Goal: Task Accomplishment & Management: Use online tool/utility

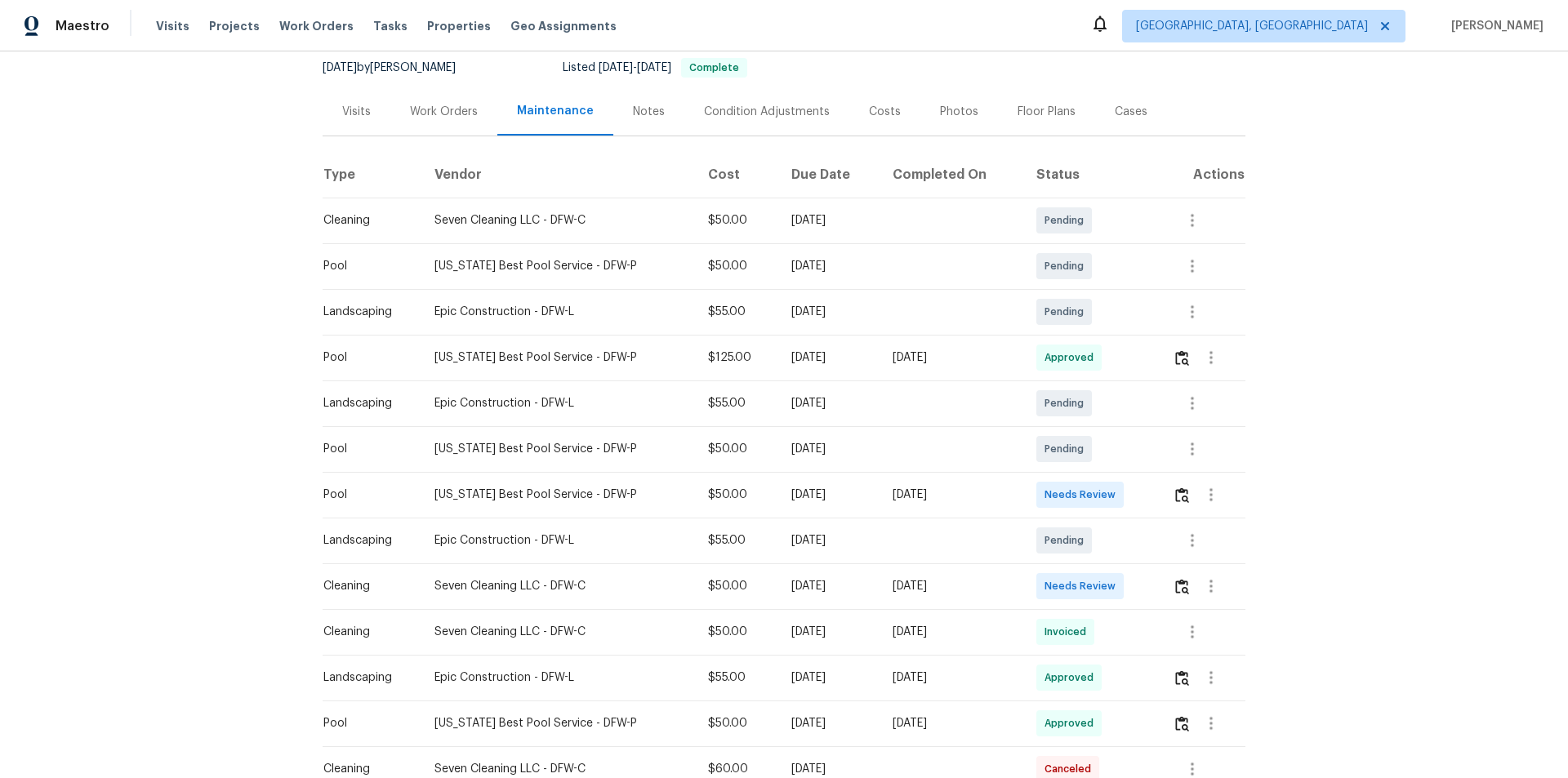
scroll to position [163, 0]
click at [1114, 492] on img "button" at bounding box center [1182, 491] width 14 height 15
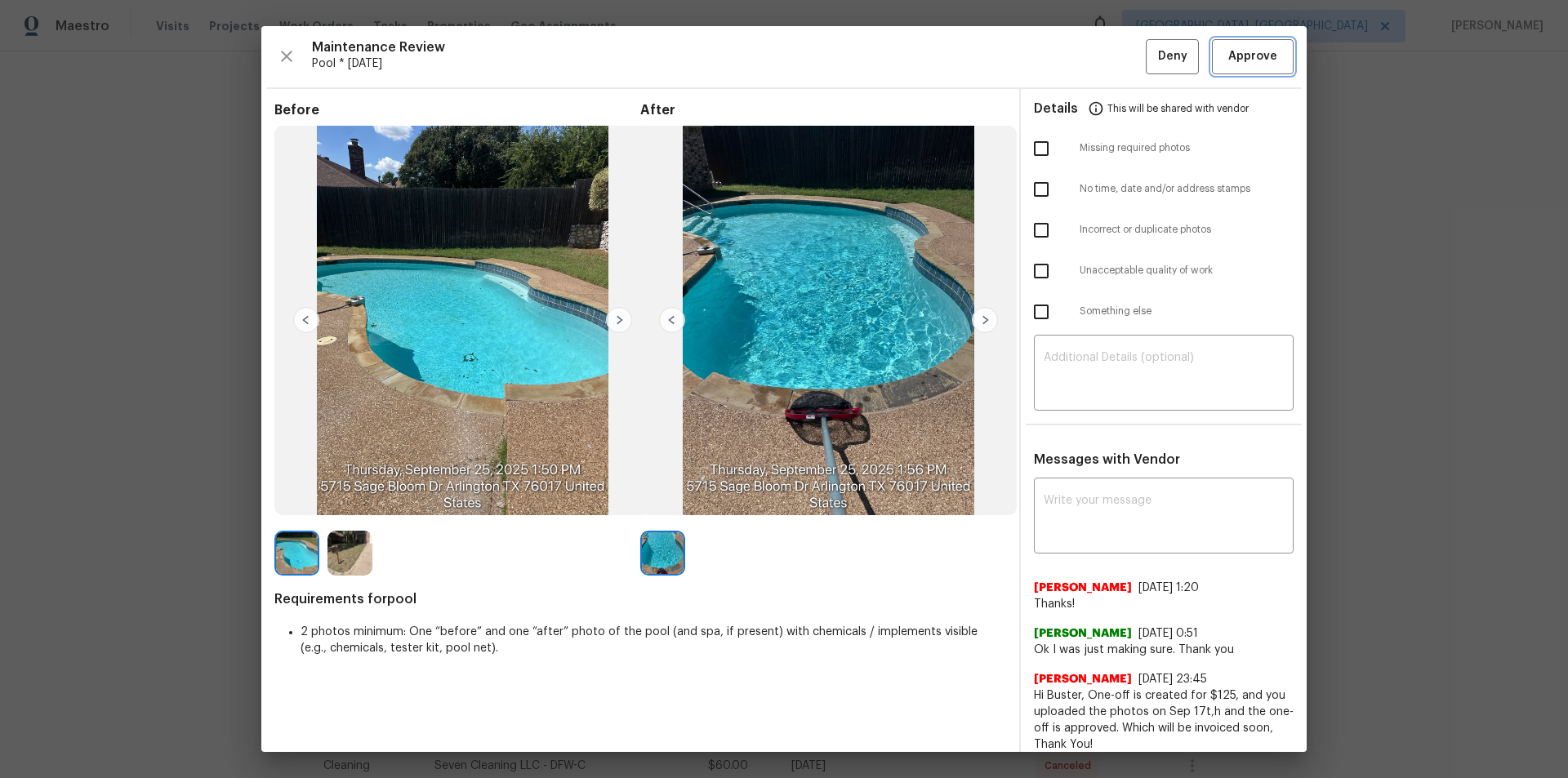
drag, startPoint x: 1219, startPoint y: 49, endPoint x: 1260, endPoint y: 103, distance: 67.8
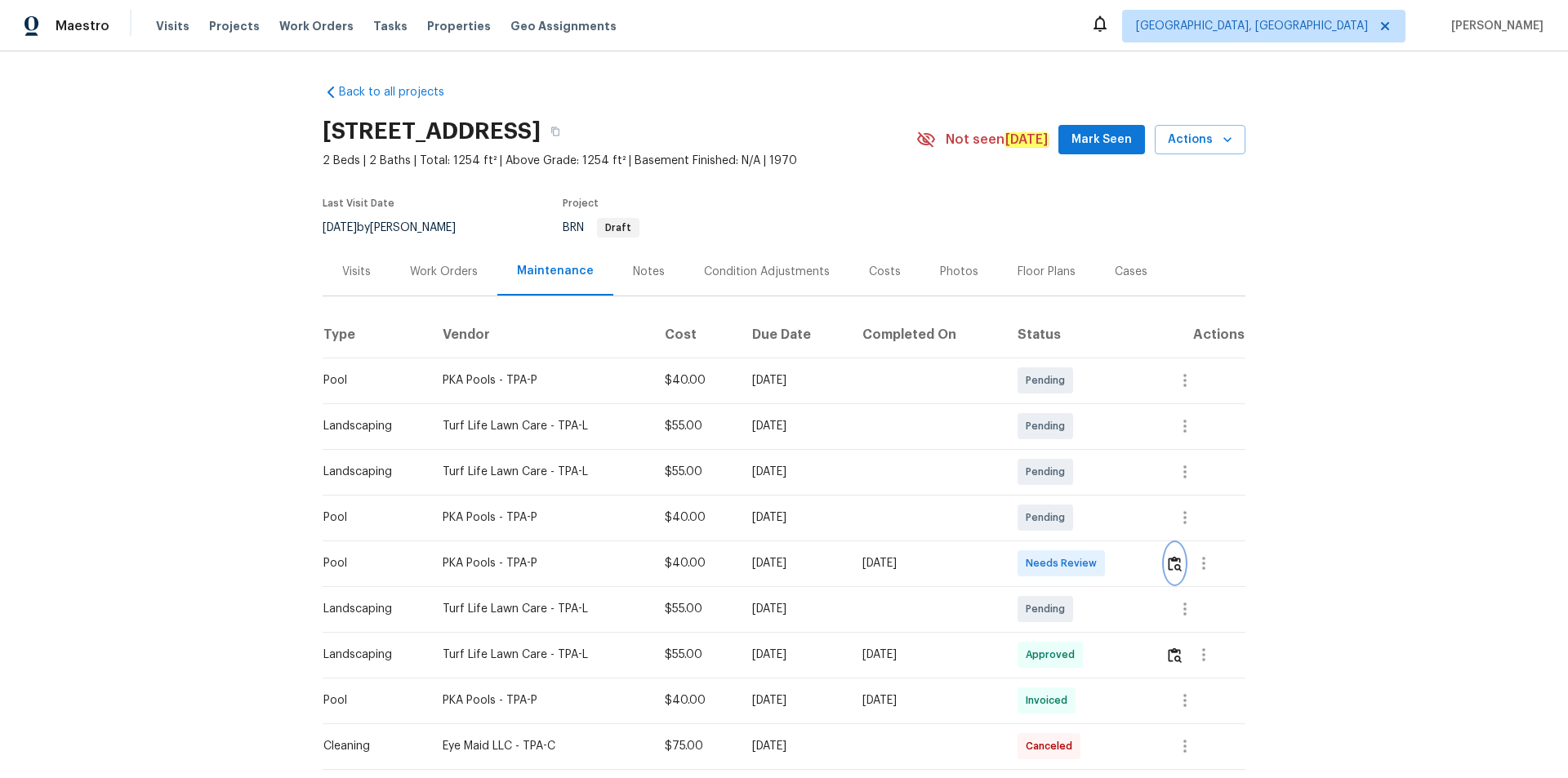
click at [1172, 567] on img "button" at bounding box center [1174, 563] width 14 height 15
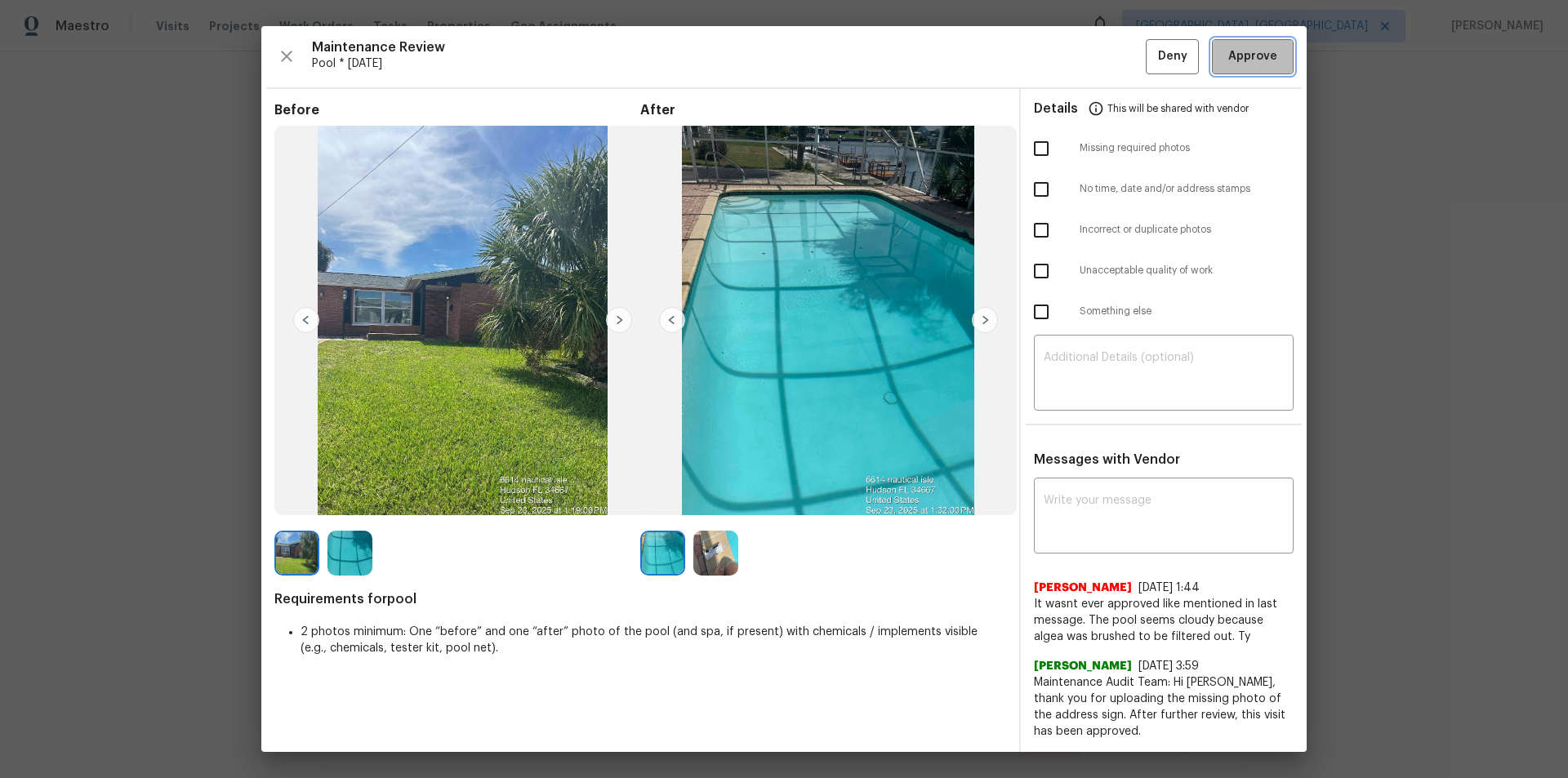
drag, startPoint x: 1253, startPoint y: 53, endPoint x: 1509, endPoint y: 495, distance: 510.8
click at [1252, 54] on span "Approve" at bounding box center [1252, 56] width 49 height 21
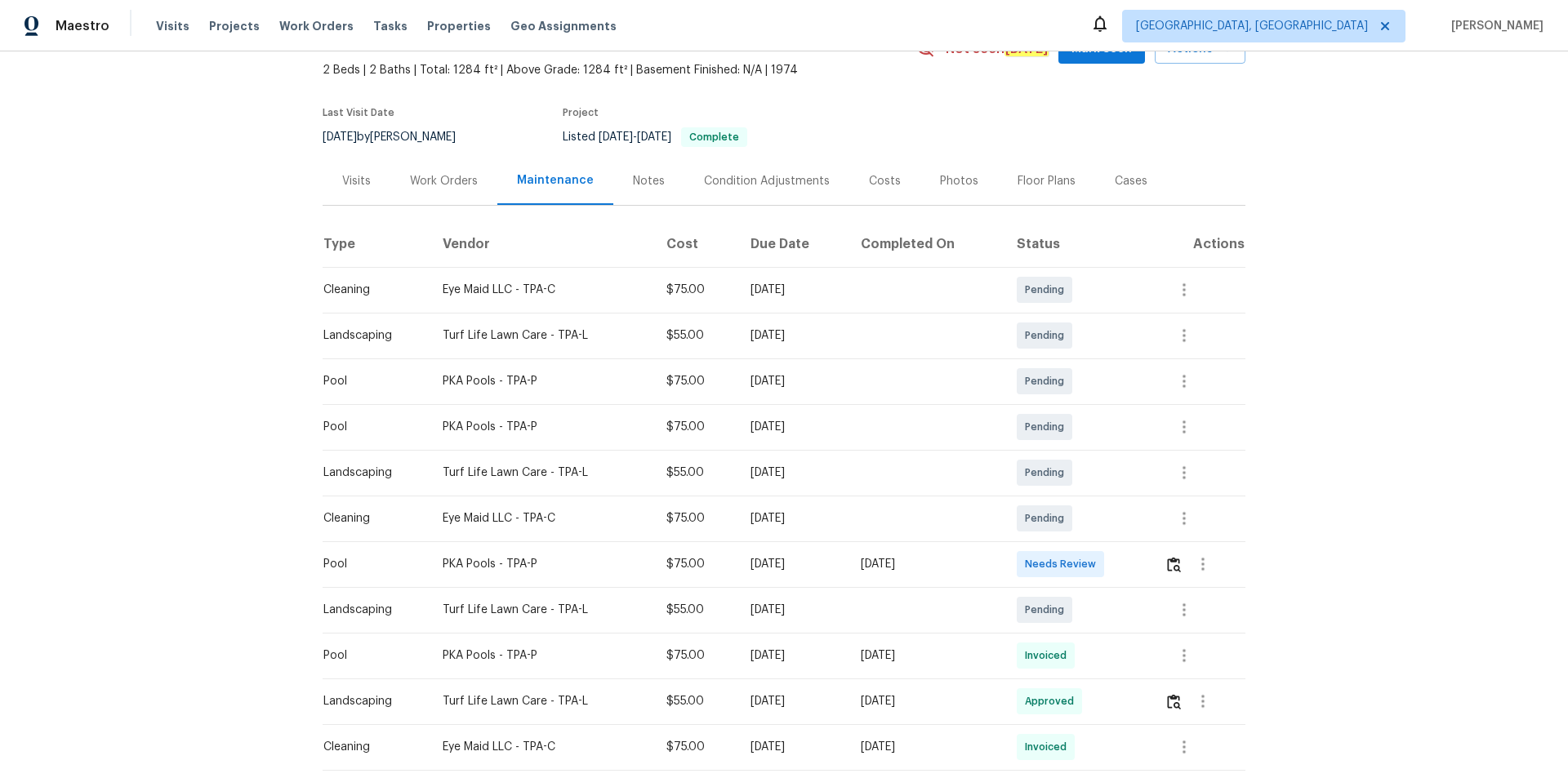
scroll to position [245, 0]
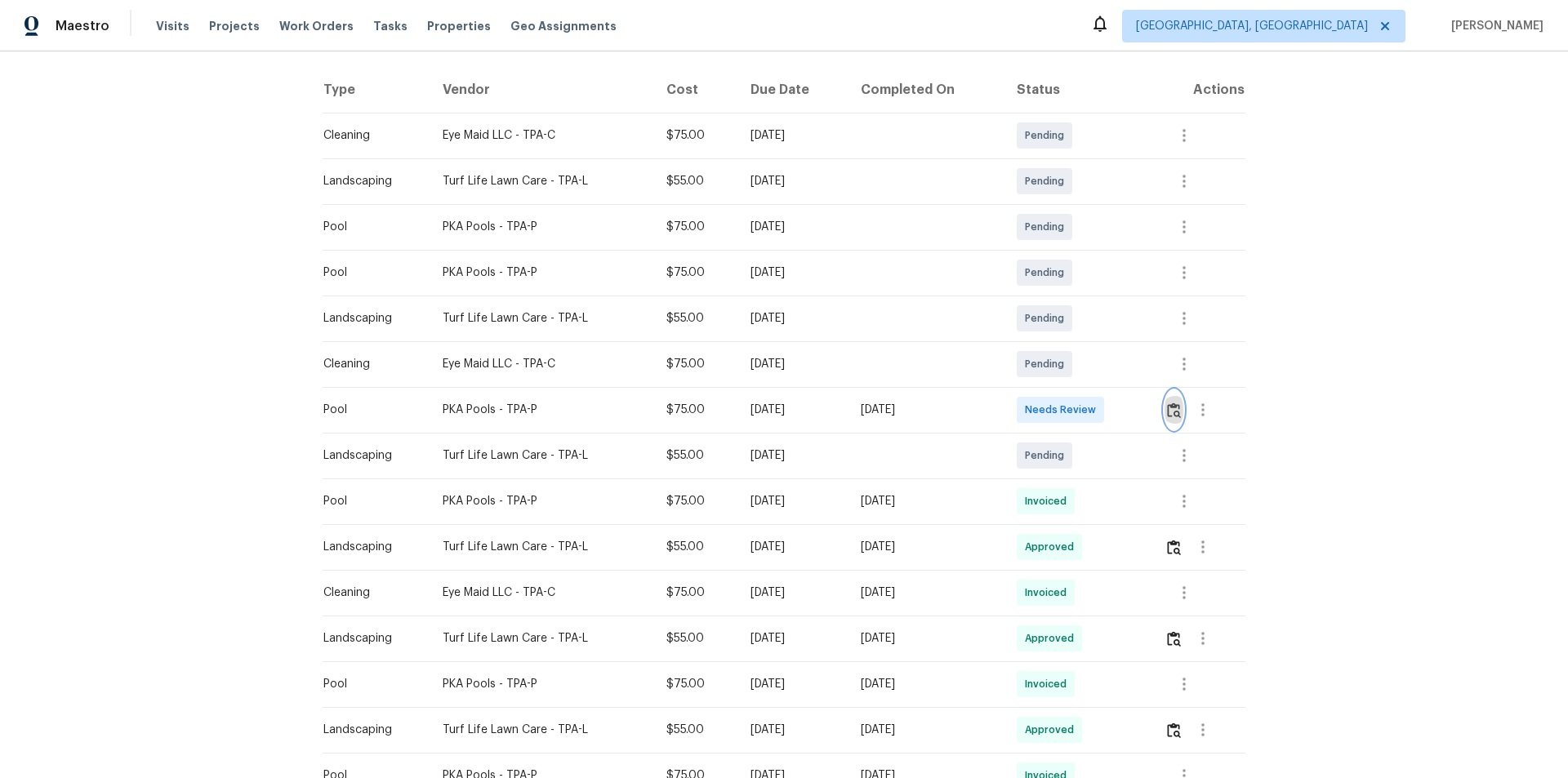
click at [1171, 404] on img "button" at bounding box center [1173, 410] width 14 height 15
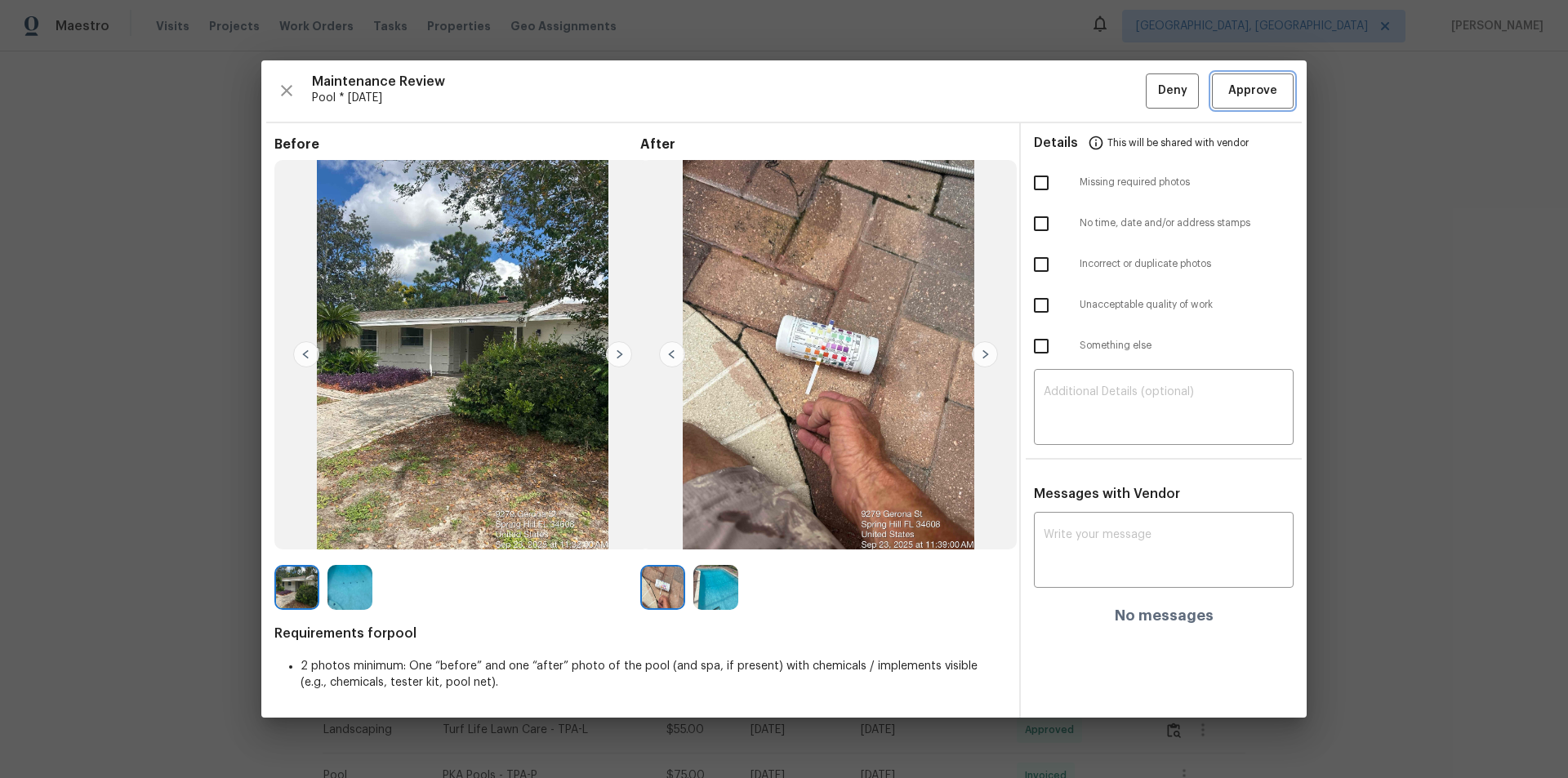
drag, startPoint x: 1231, startPoint y: 92, endPoint x: 1239, endPoint y: 97, distance: 9.4
click at [1232, 92] on span "Approve" at bounding box center [1252, 91] width 49 height 21
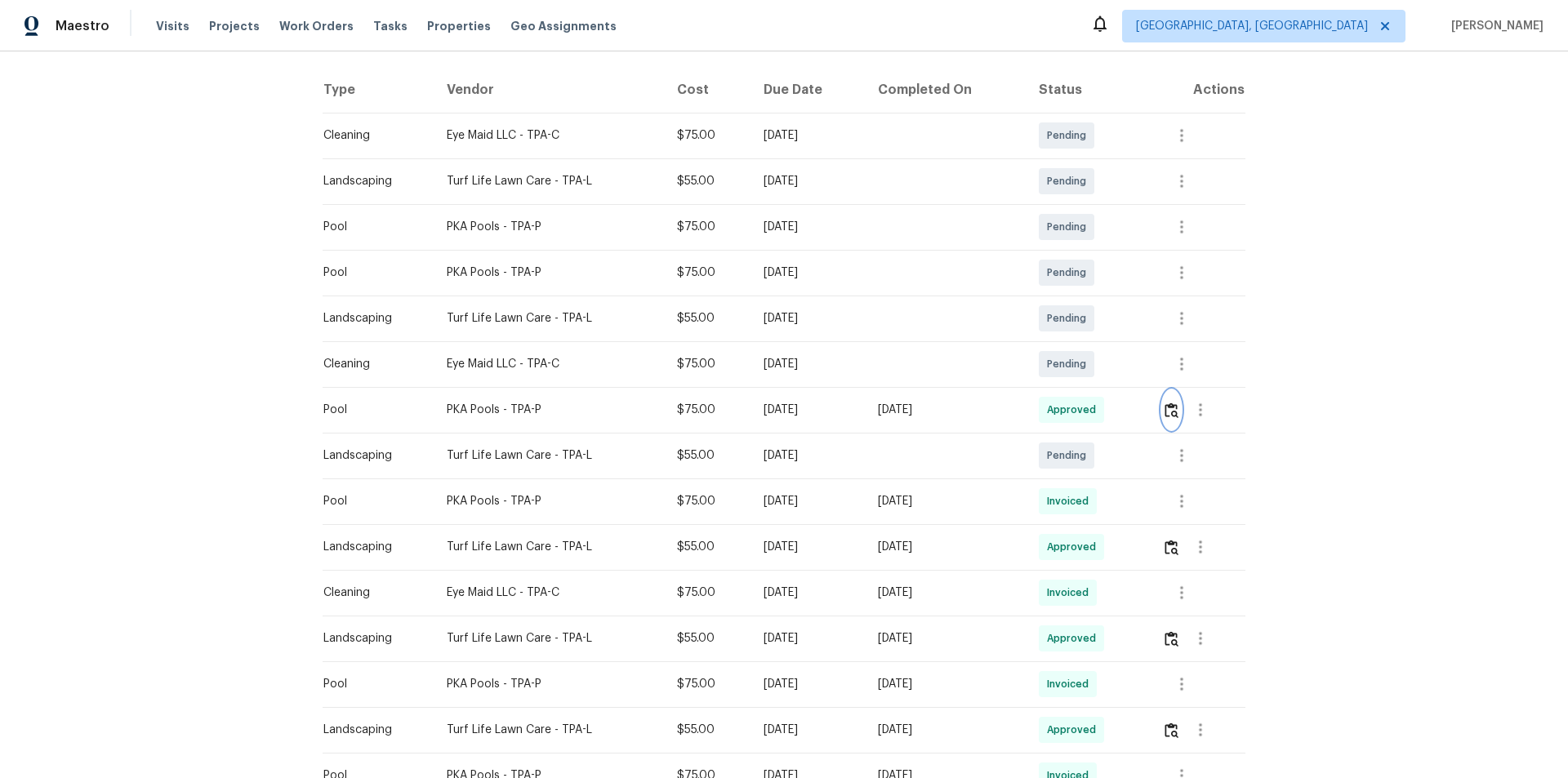
scroll to position [0, 0]
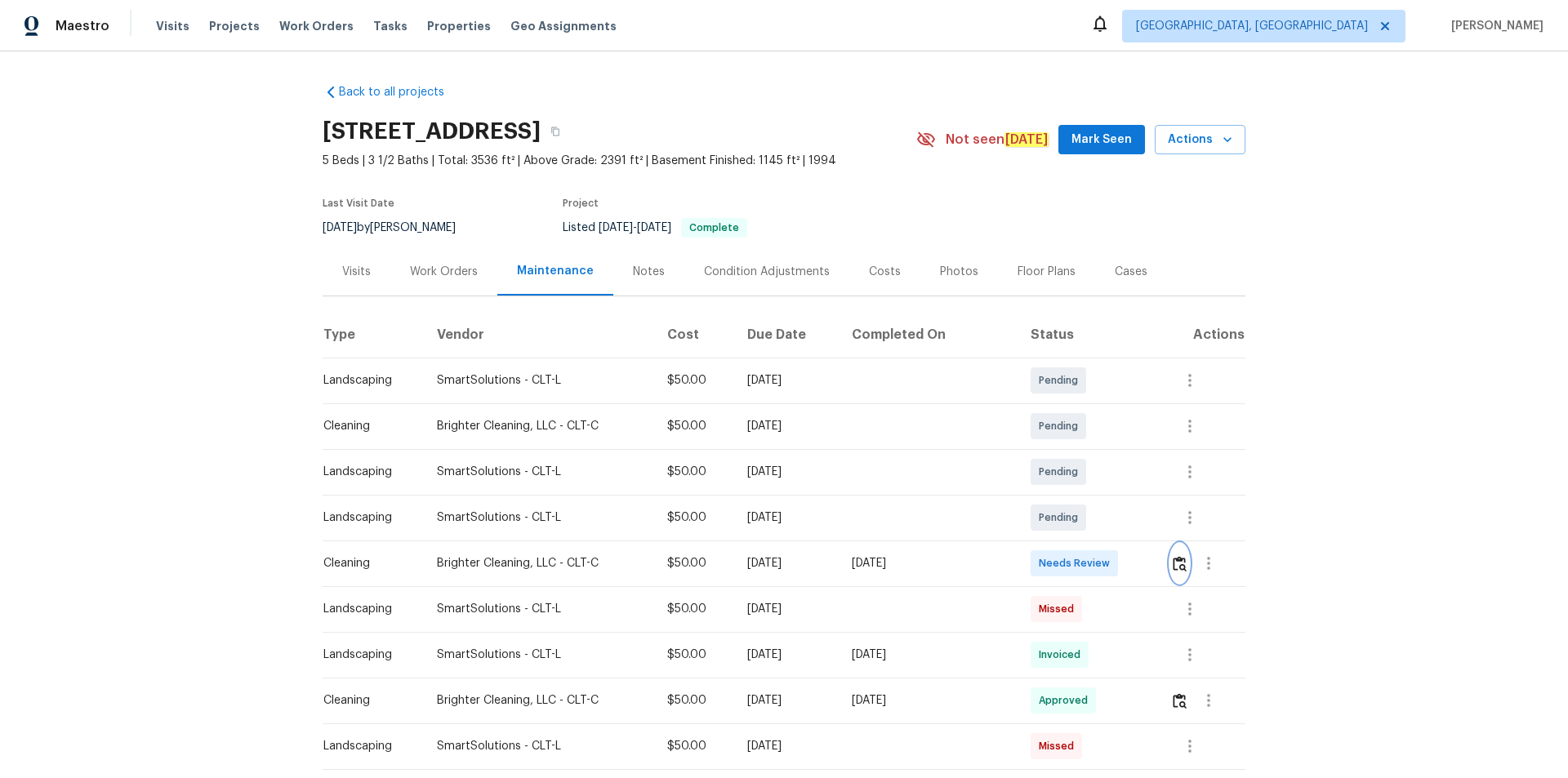
click at [1179, 562] on img "button" at bounding box center [1179, 563] width 14 height 15
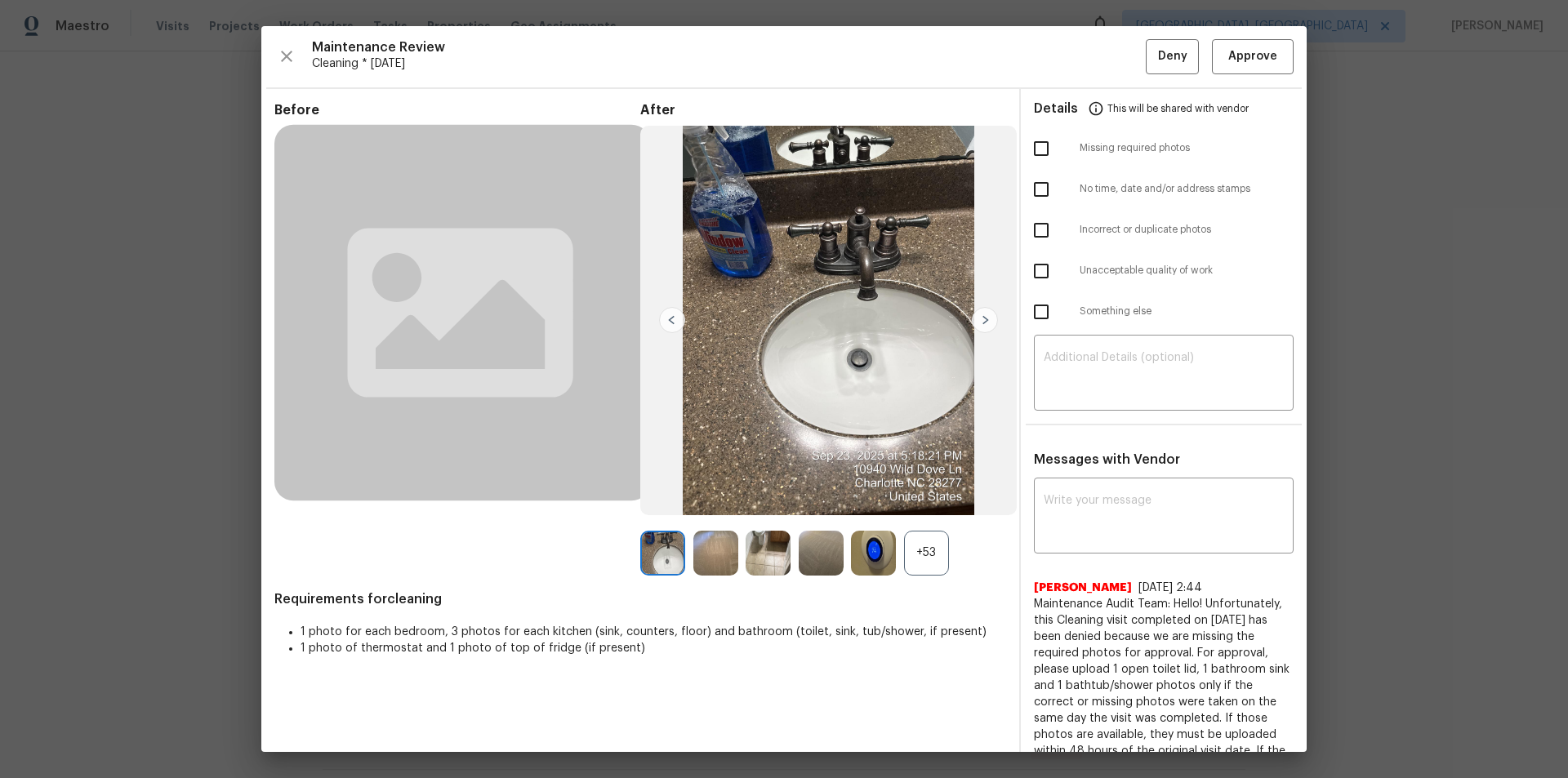
drag, startPoint x: 1168, startPoint y: 369, endPoint x: 1169, endPoint y: 378, distance: 9.1
click at [1169, 369] on textarea at bounding box center [1164, 374] width 240 height 45
paste textarea "Maintenance Audit Team: Hello! Unfortunately, this cleaning visit completed on …"
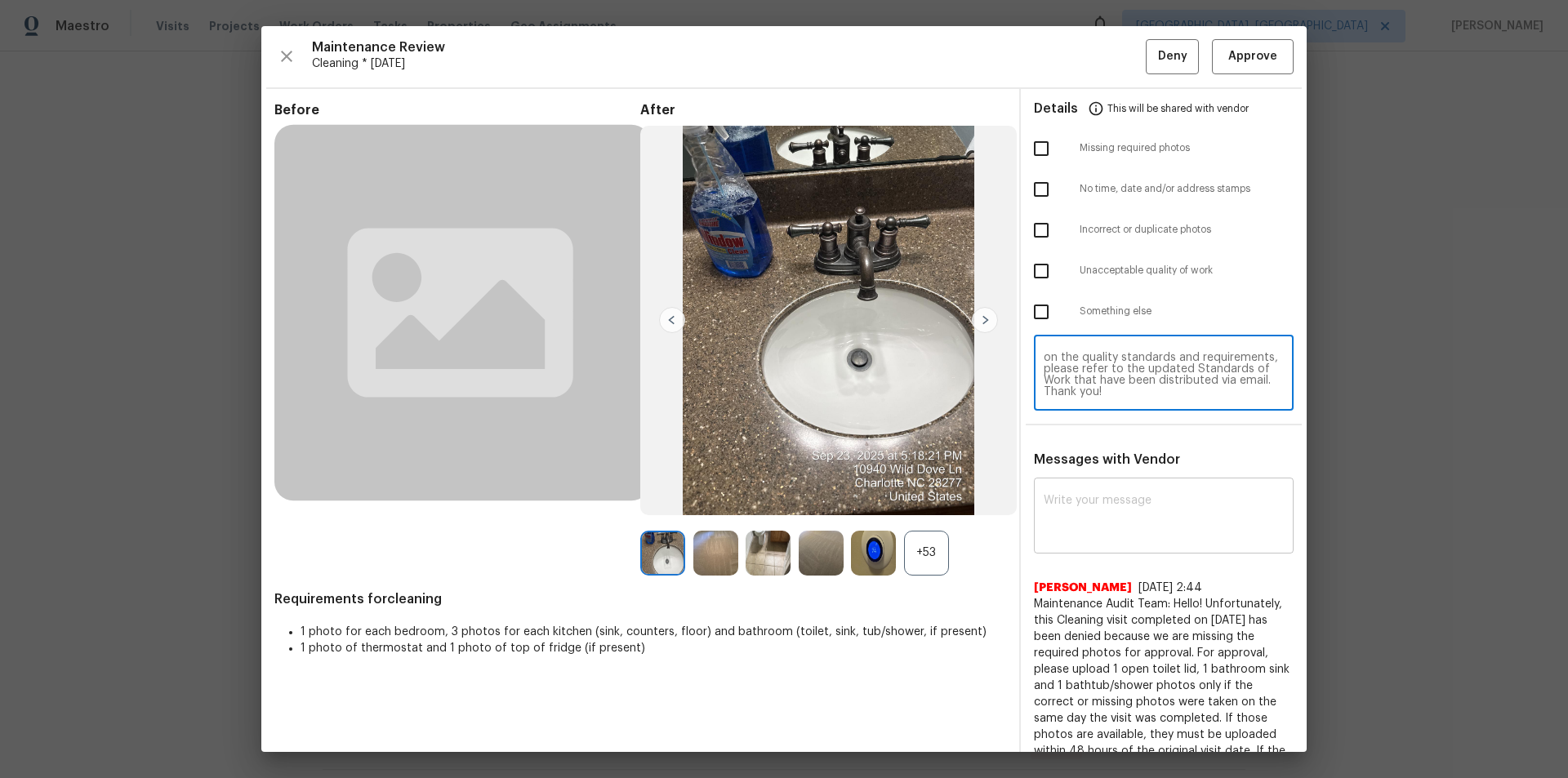
paste textarea "Maintenance Audit Team: Hello! Unfortunately, this cleaning visit completed on …"
type textarea "Maintenance Audit Team: Hello! Unfortunately, this cleaning visit completed on …"
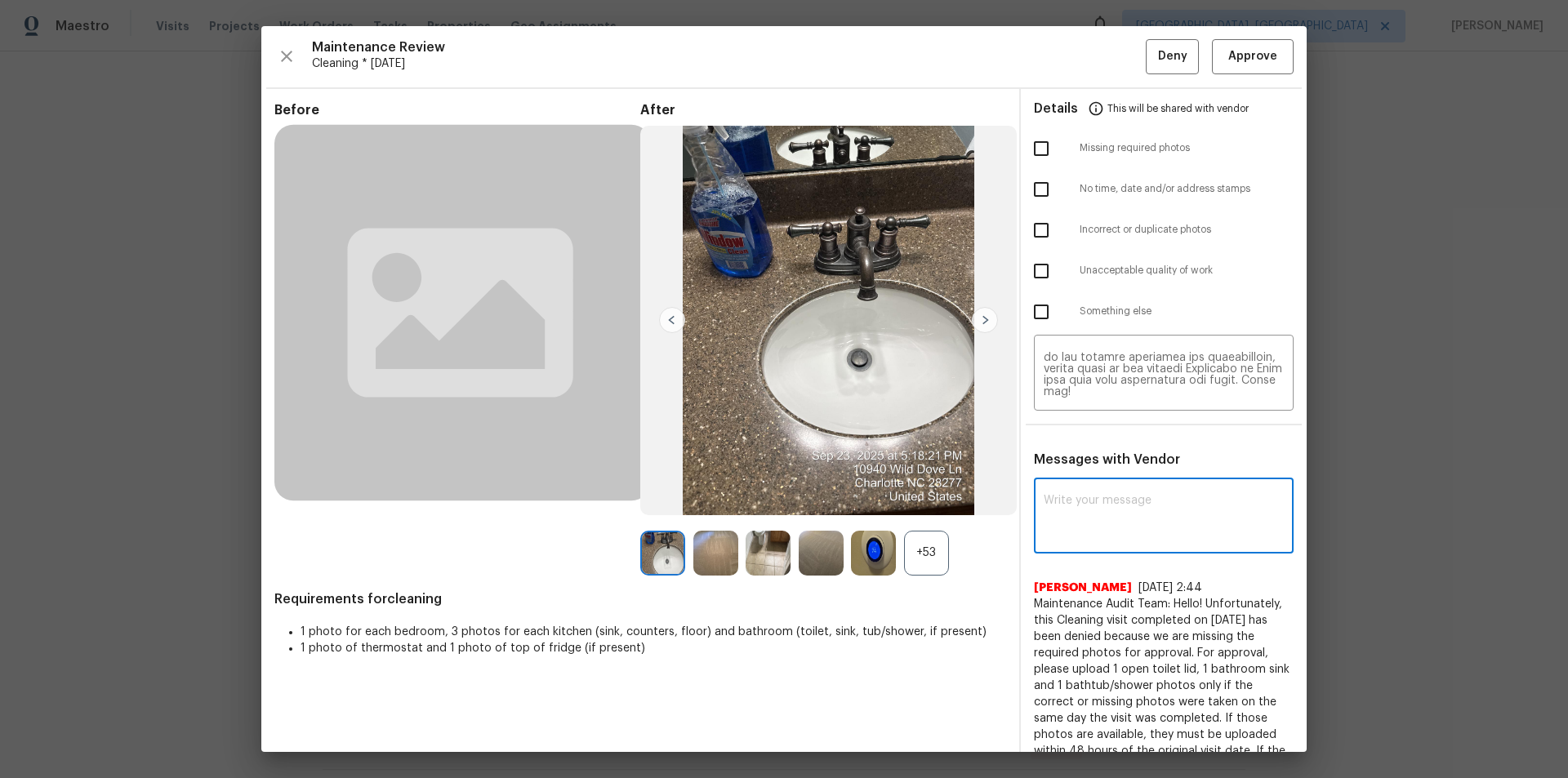
click at [1132, 501] on textarea at bounding box center [1164, 517] width 240 height 45
paste textarea "Maintenance Audit Team: Hello! Unfortunately, this cleaning visit completed on …"
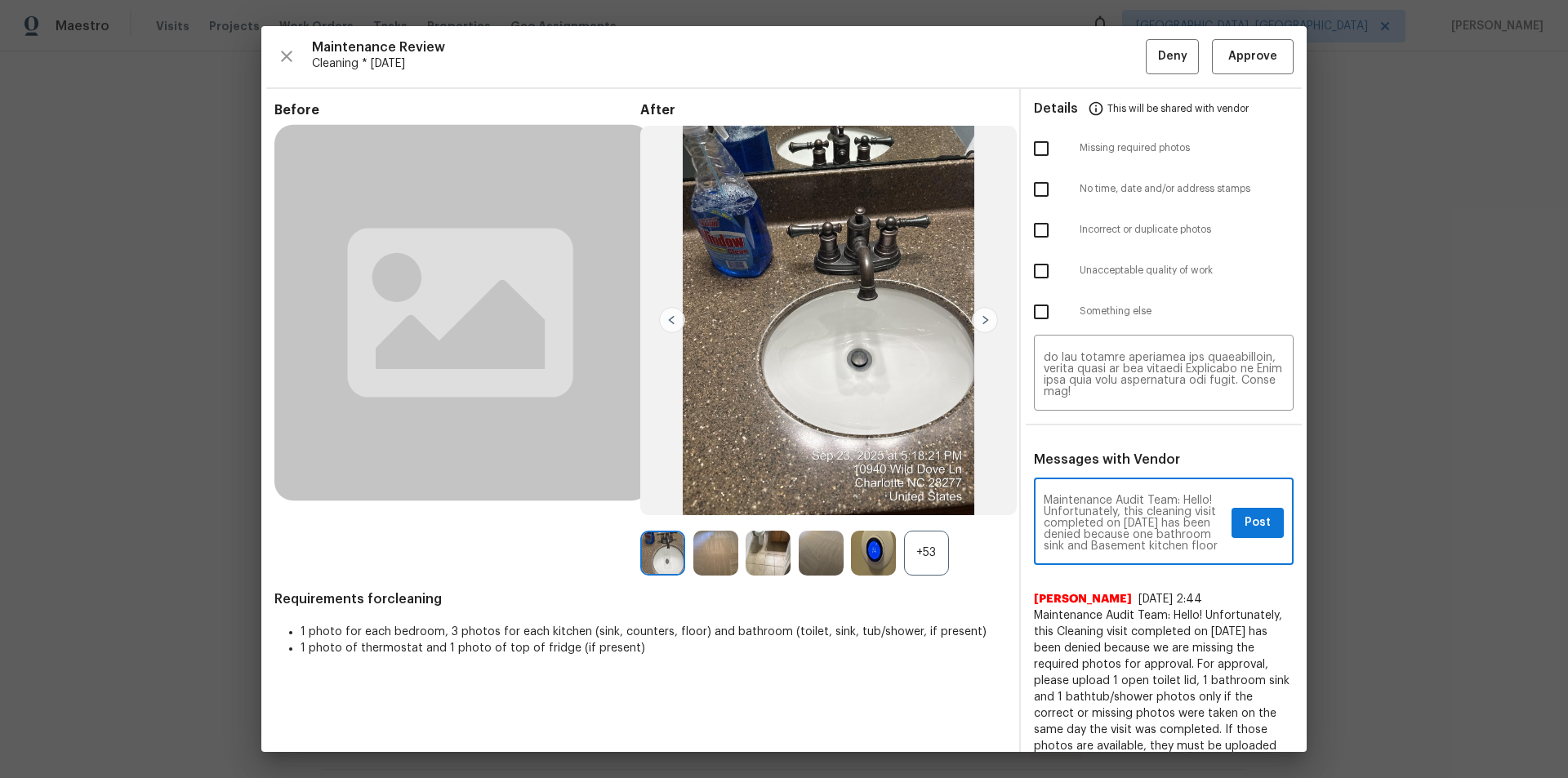
scroll to position [33, 0]
type textarea "Maintenance Audit Team: Hello! Unfortunately, this cleaning visit completed on …"
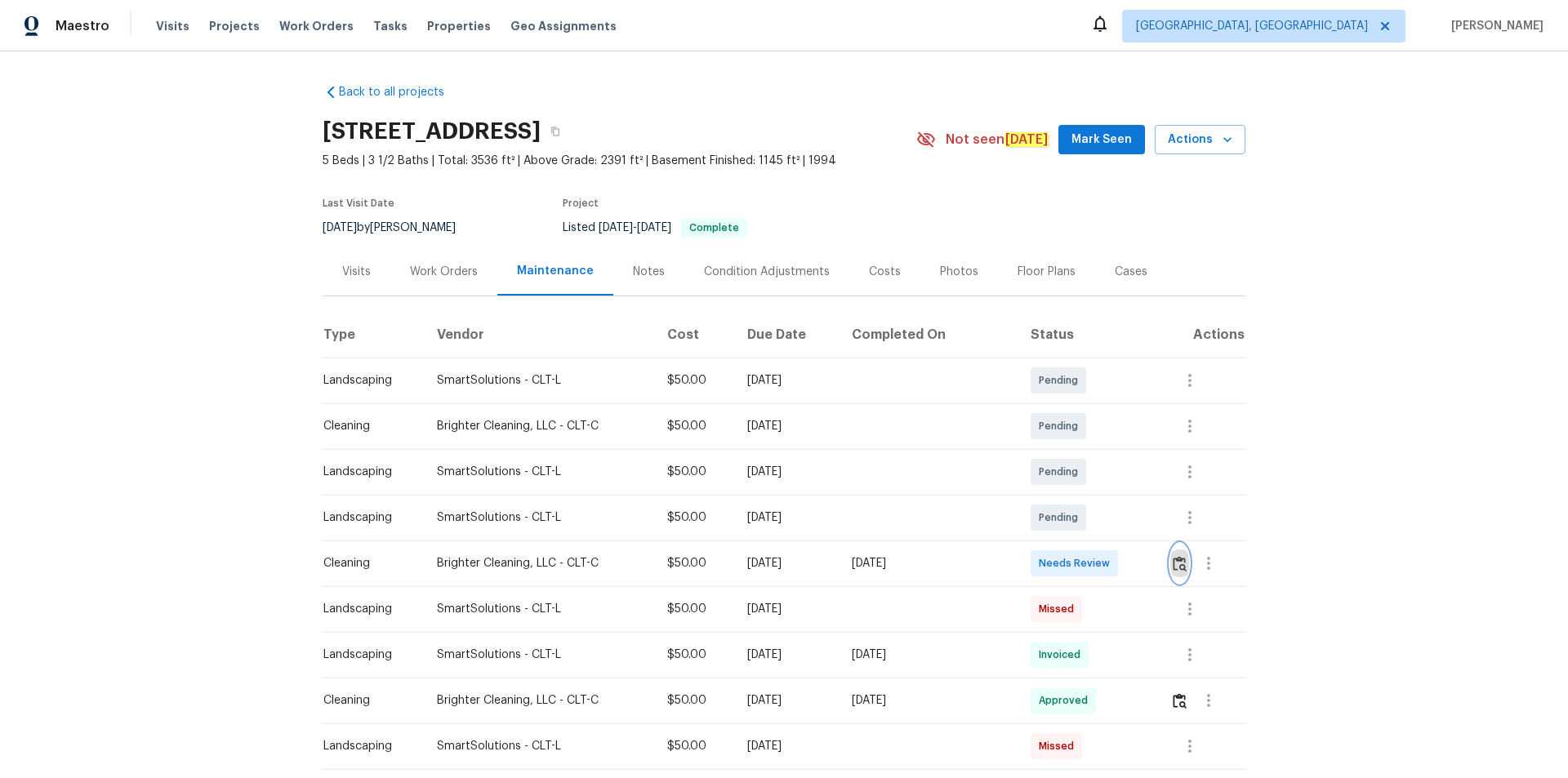
click at [1175, 557] on img "button" at bounding box center [1179, 563] width 14 height 15
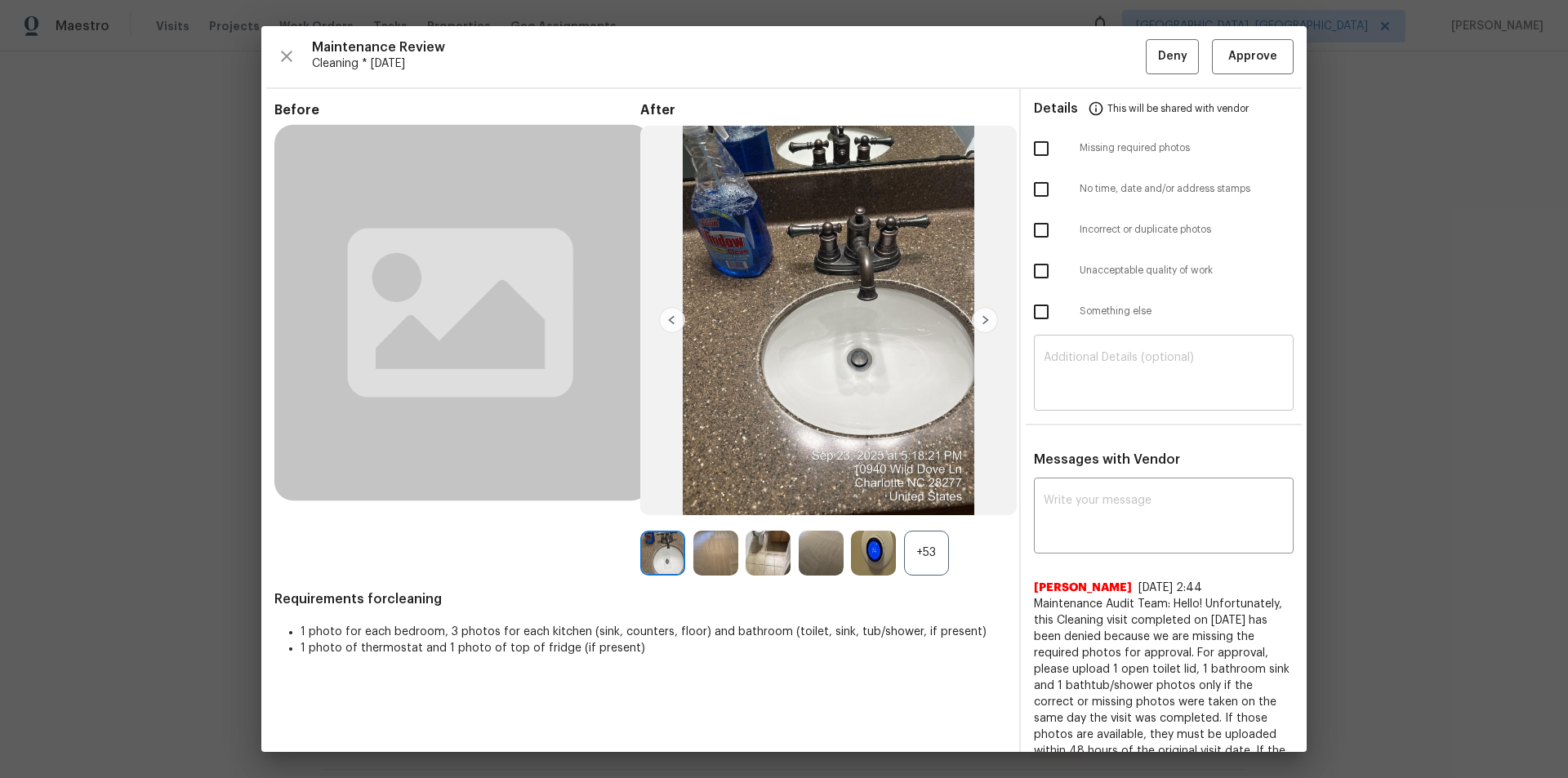
click at [1149, 354] on textarea at bounding box center [1164, 374] width 240 height 45
paste textarea "Maintenance Audit Team: Hello! Unfortunately, this cleaning visit completed on …"
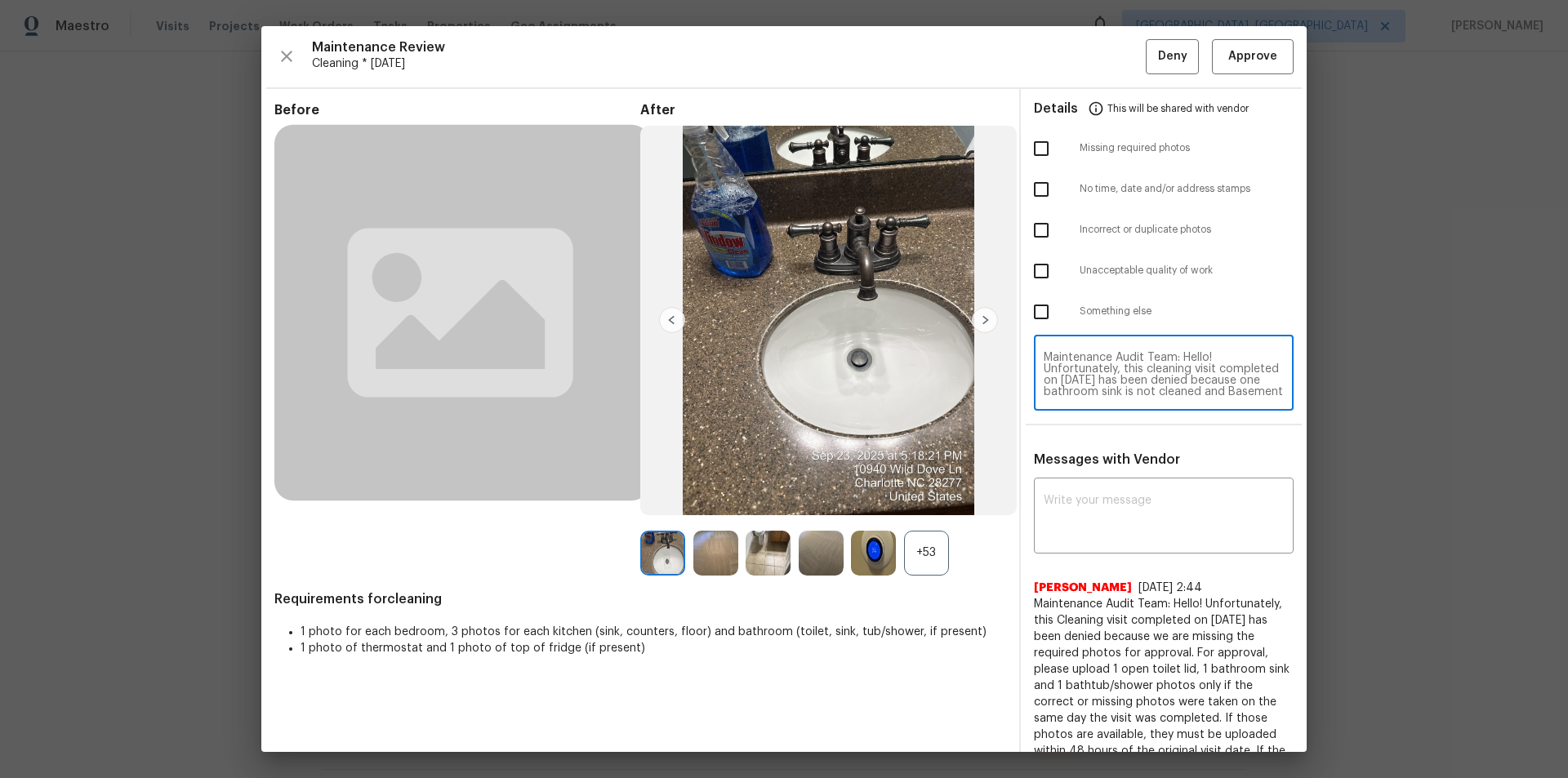
scroll to position [160, 0]
type textarea "Maintenance Audit Team: Hello! Unfortunately, this cleaning visit completed on …"
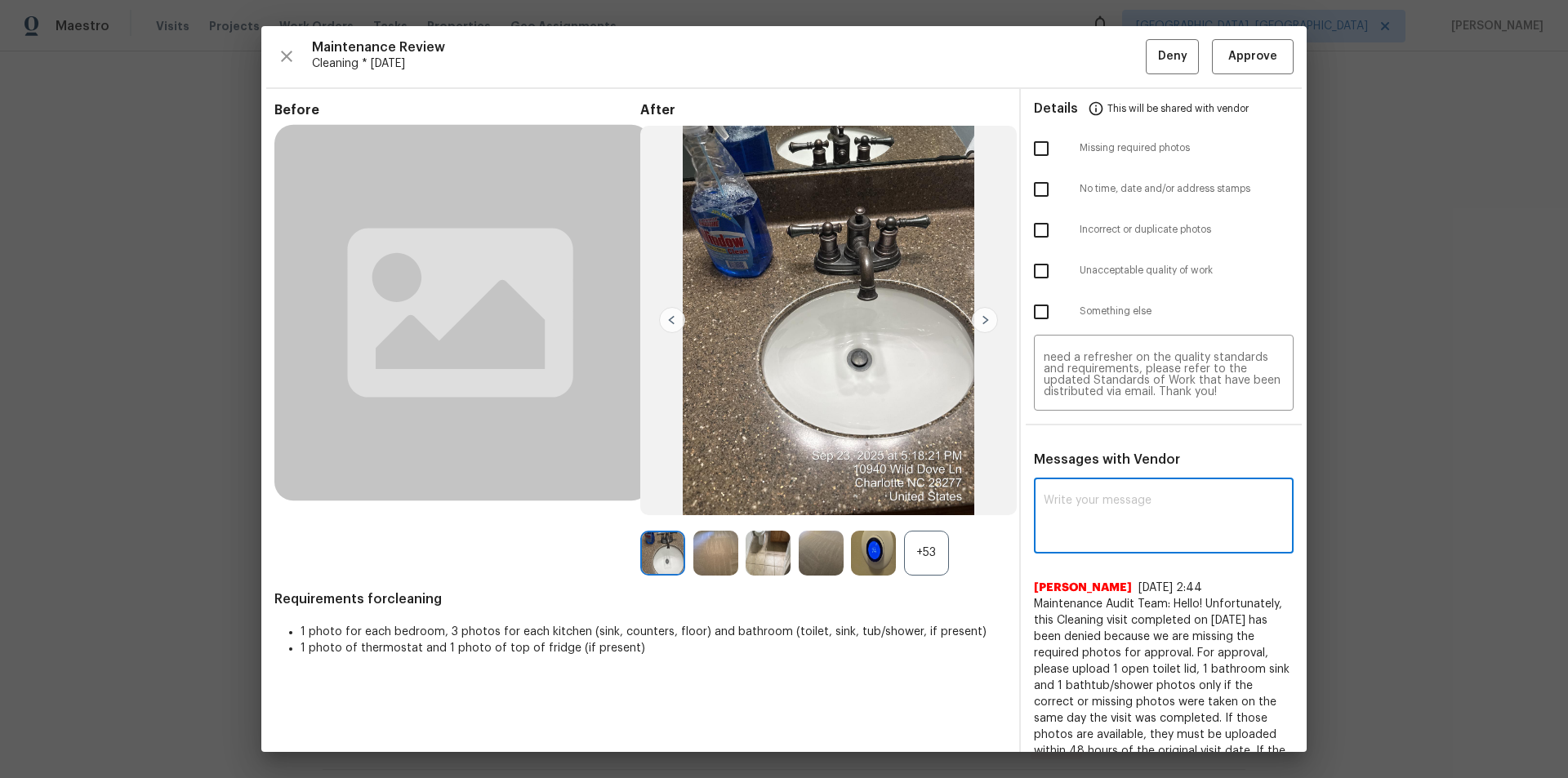
paste textarea "Maintenance Audit Team: Hello! Unfortunately, this cleaning visit completed on …"
click at [1153, 502] on textarea "Maintenance Audit Team: Hello! Unfortunately, this cleaning visit completed on …" at bounding box center [1164, 517] width 240 height 45
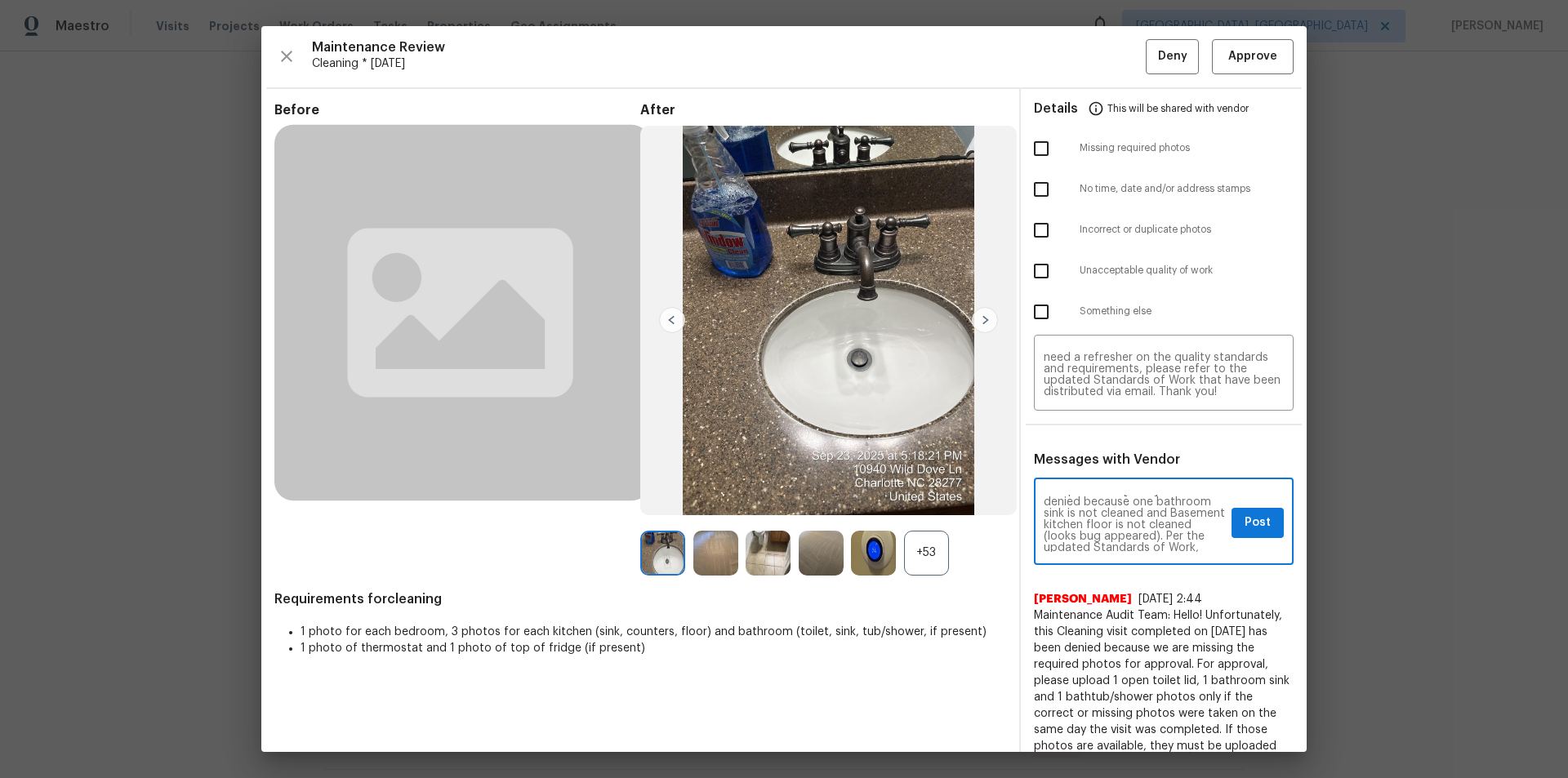
scroll to position [65, 0]
type textarea "Maintenance Audit Team: Hello! Unfortunately, this cleaning visit completed on …"
click at [1035, 271] on input "checkbox" at bounding box center [1041, 271] width 34 height 34
checkbox input "true"
click at [1255, 524] on span "Post" at bounding box center [1257, 523] width 27 height 21
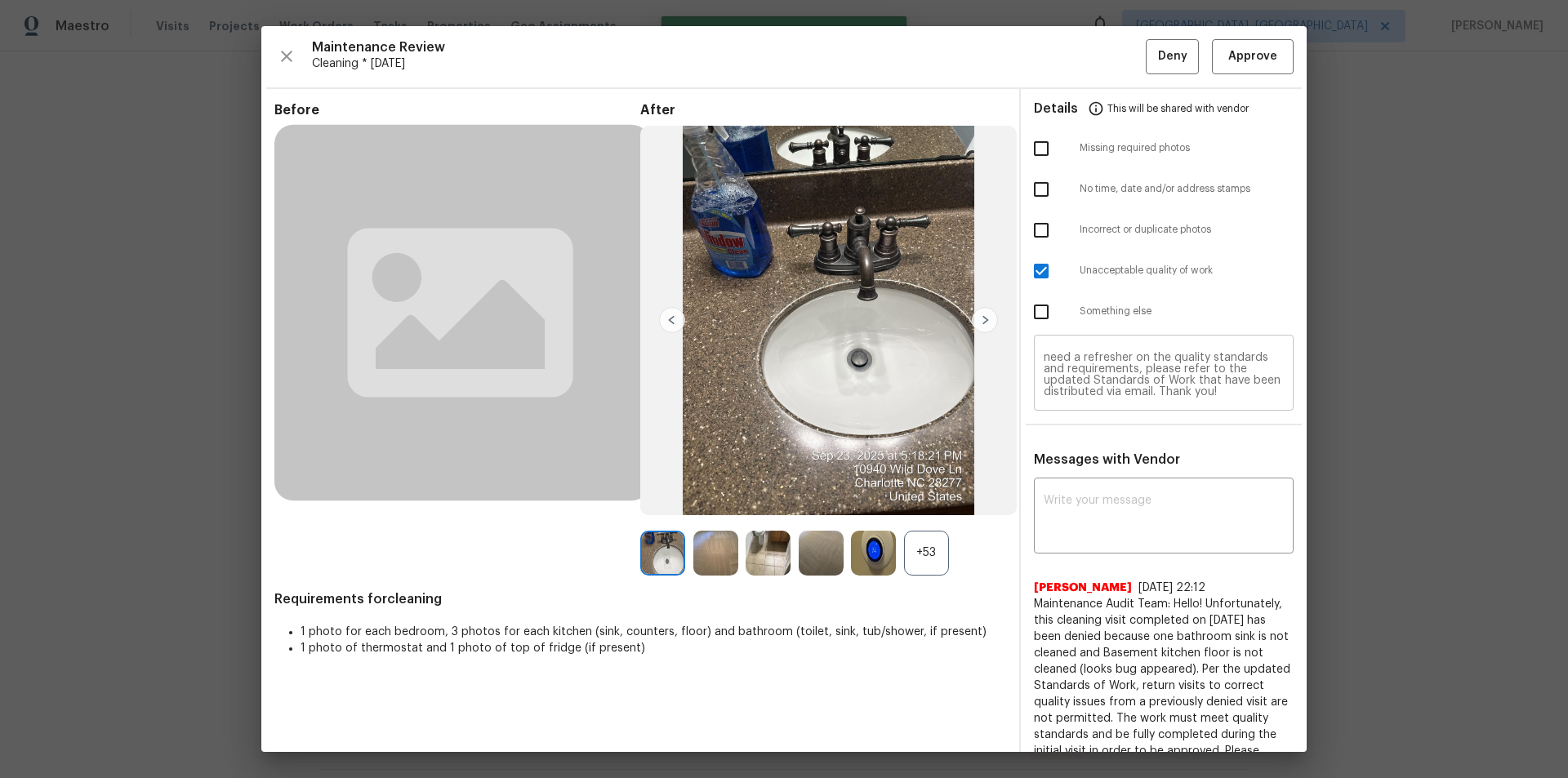
scroll to position [0, 0]
click at [1177, 47] on button "Deny" at bounding box center [1172, 56] width 53 height 35
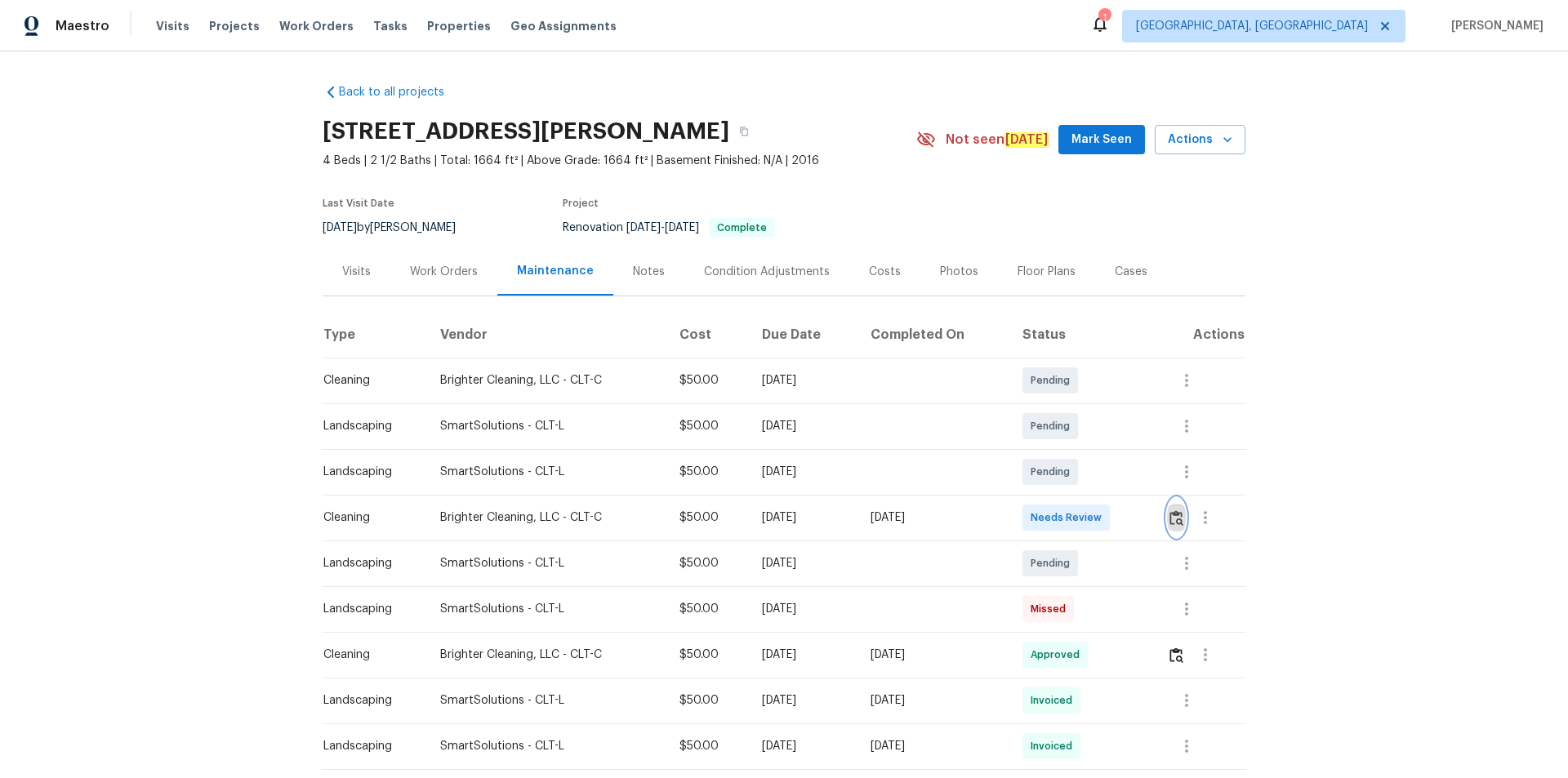
click at [1172, 520] on img "button" at bounding box center [1176, 518] width 14 height 15
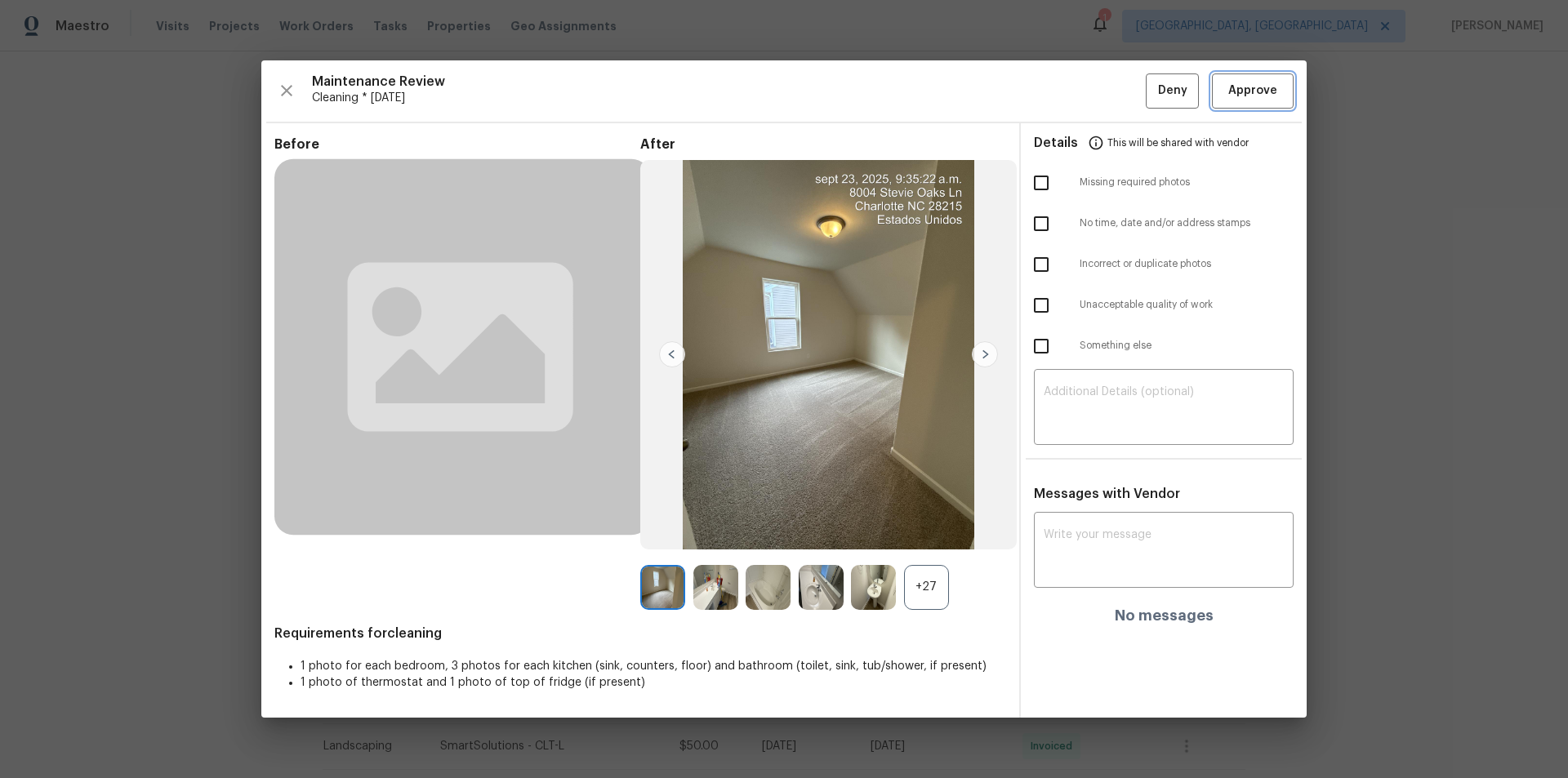
click at [1273, 98] on span "Approve" at bounding box center [1252, 91] width 49 height 21
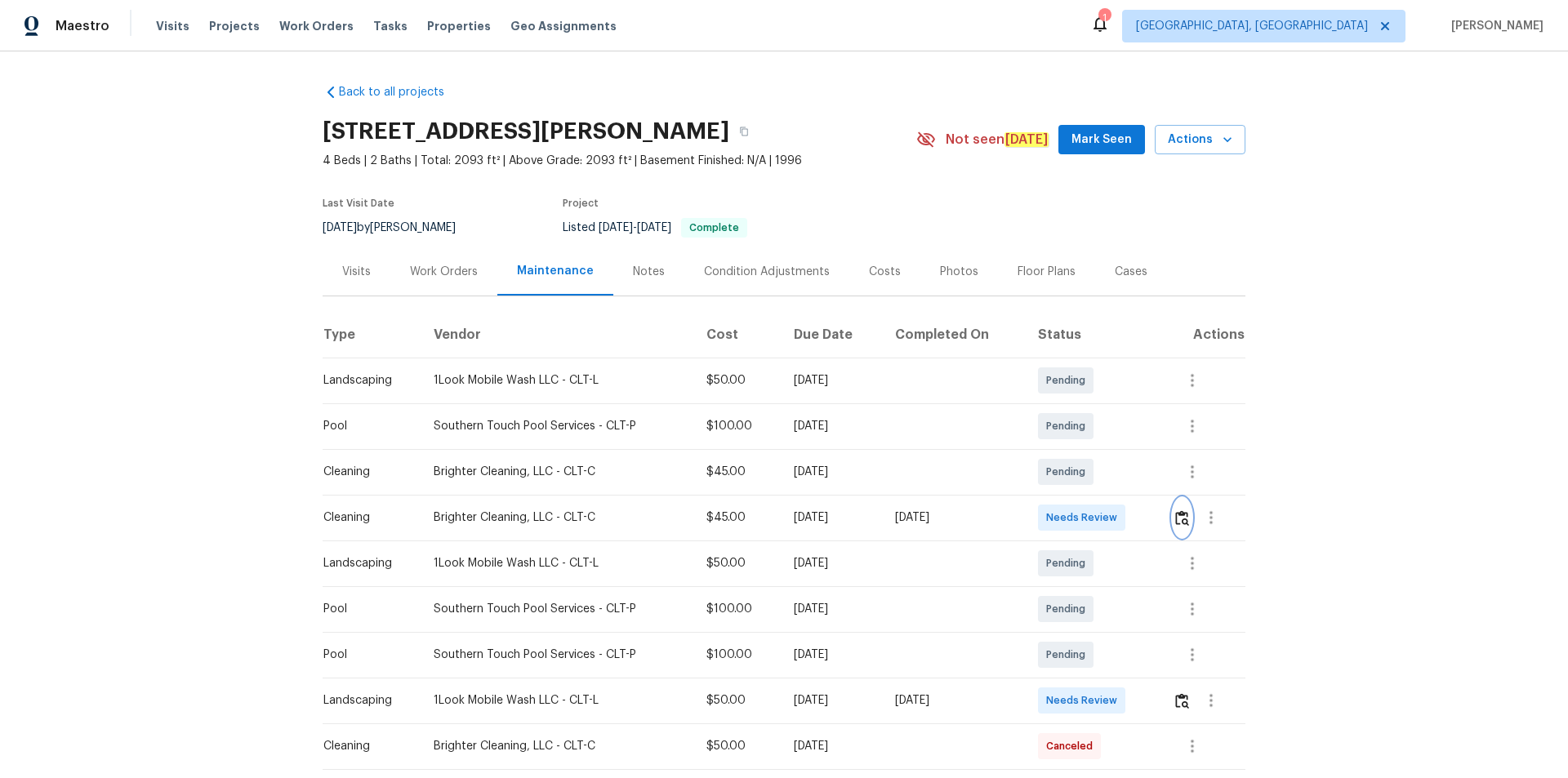
click at [1114, 513] on img "button" at bounding box center [1182, 518] width 14 height 15
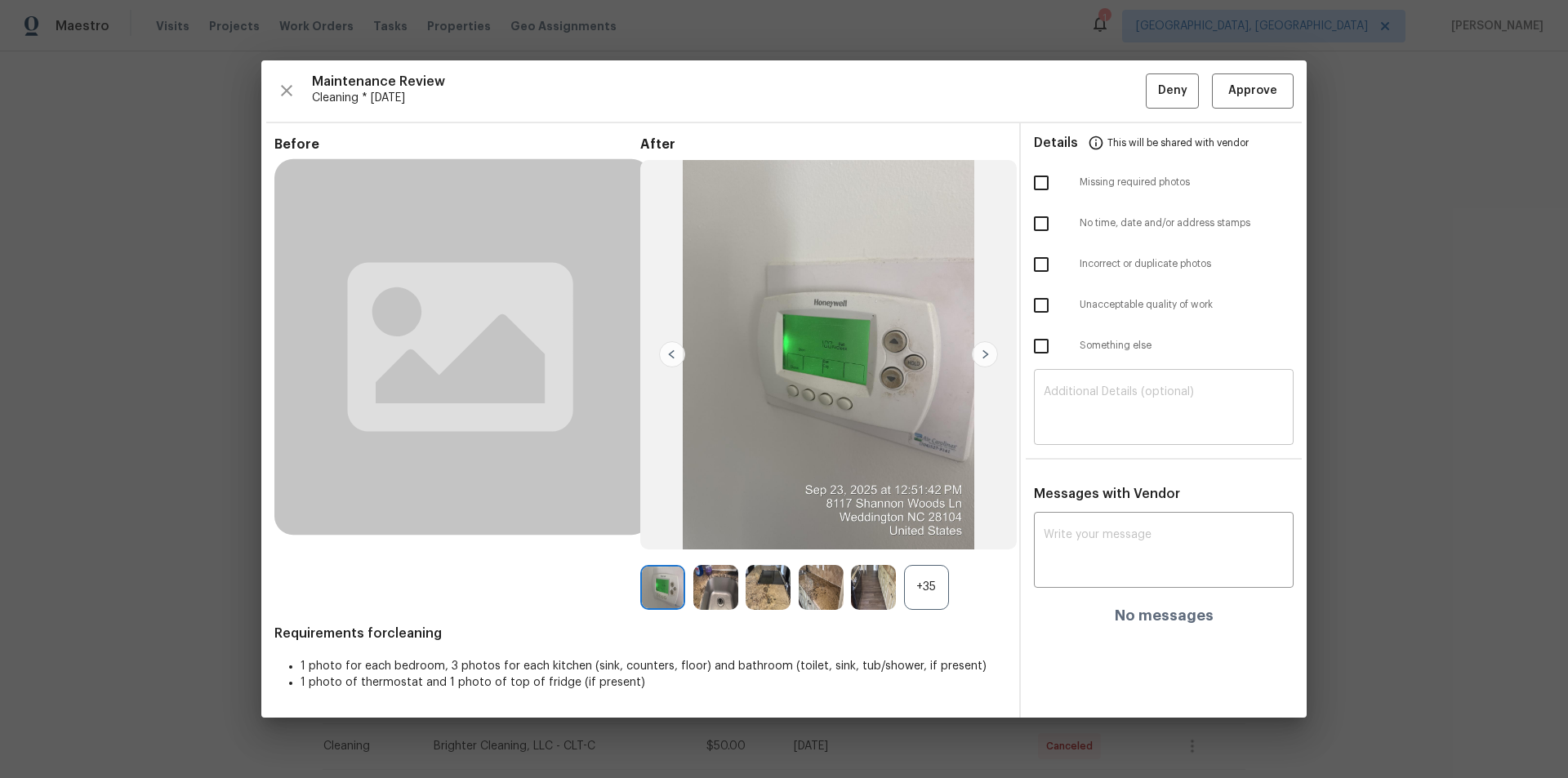
click at [1088, 377] on div "​" at bounding box center [1163, 409] width 259 height 72
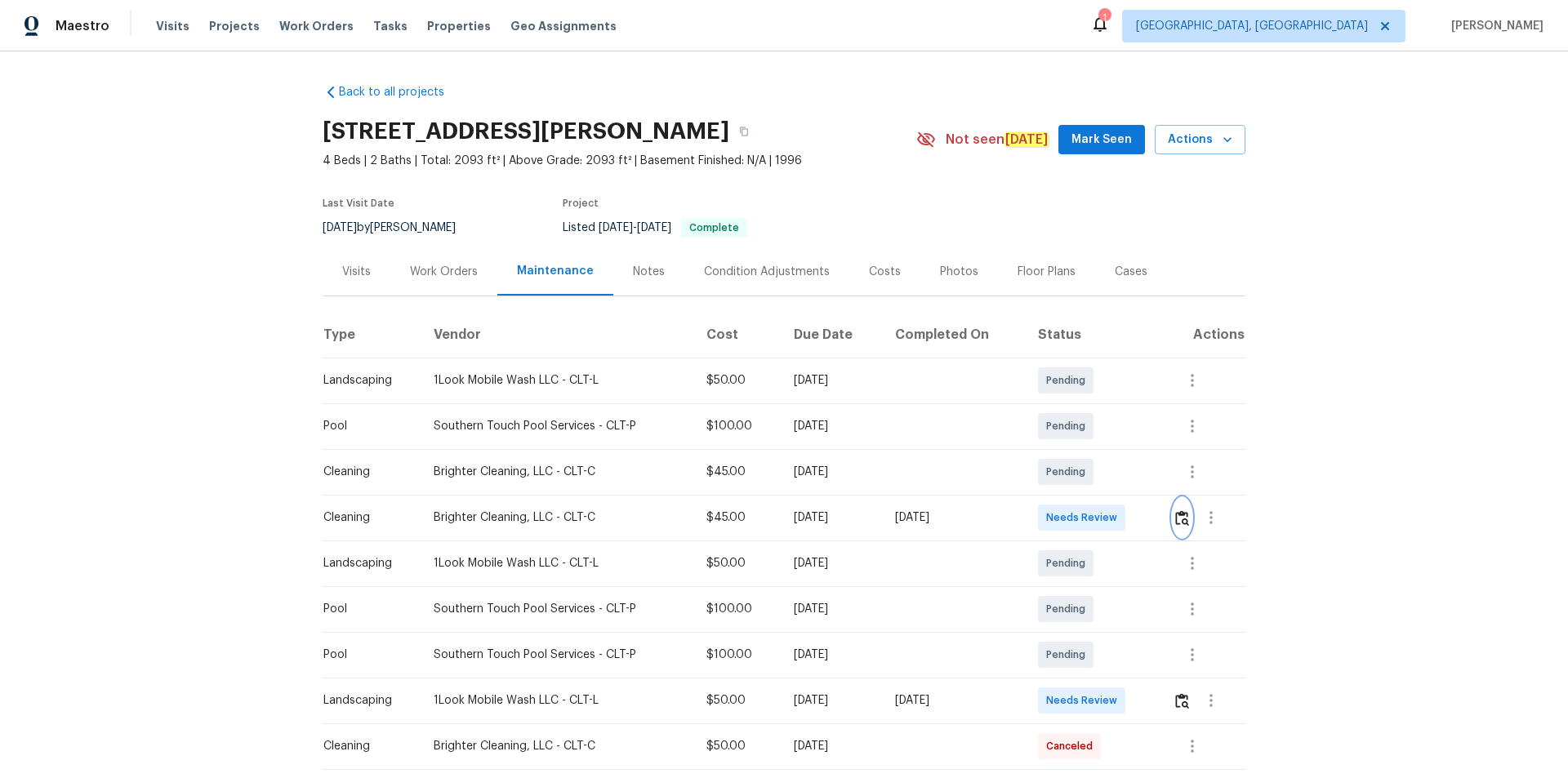
click at [1114, 510] on img "button" at bounding box center [1182, 518] width 14 height 15
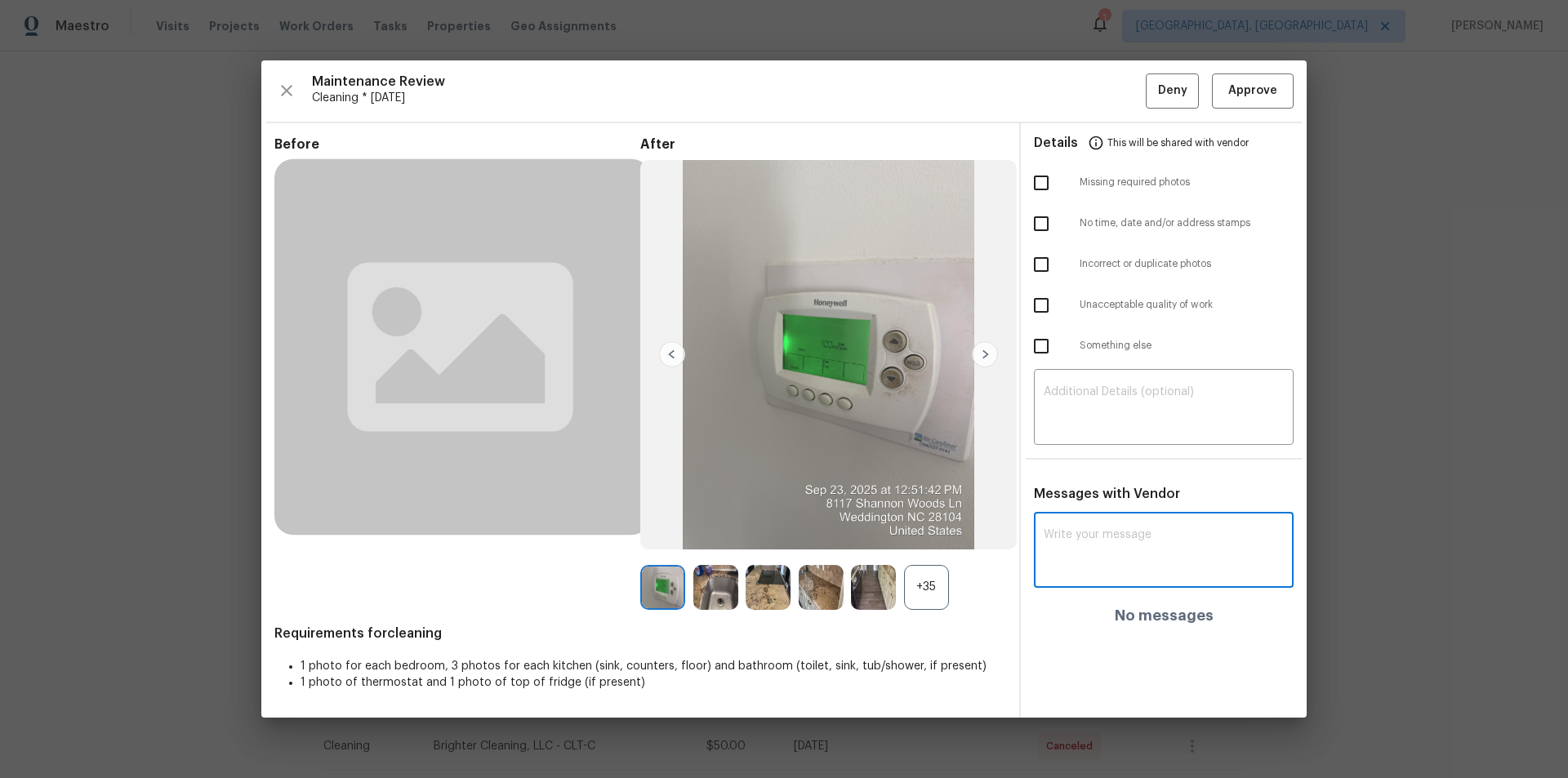
click at [1114, 522] on textarea at bounding box center [1164, 551] width 240 height 45
paste textarea "Maintenance Audit Team: Hello! Unfortunately, this cleaning visit completed on …"
type textarea "Maintenance Audit Team: Hello! Unfortunately, this cleaning visit completed on …"
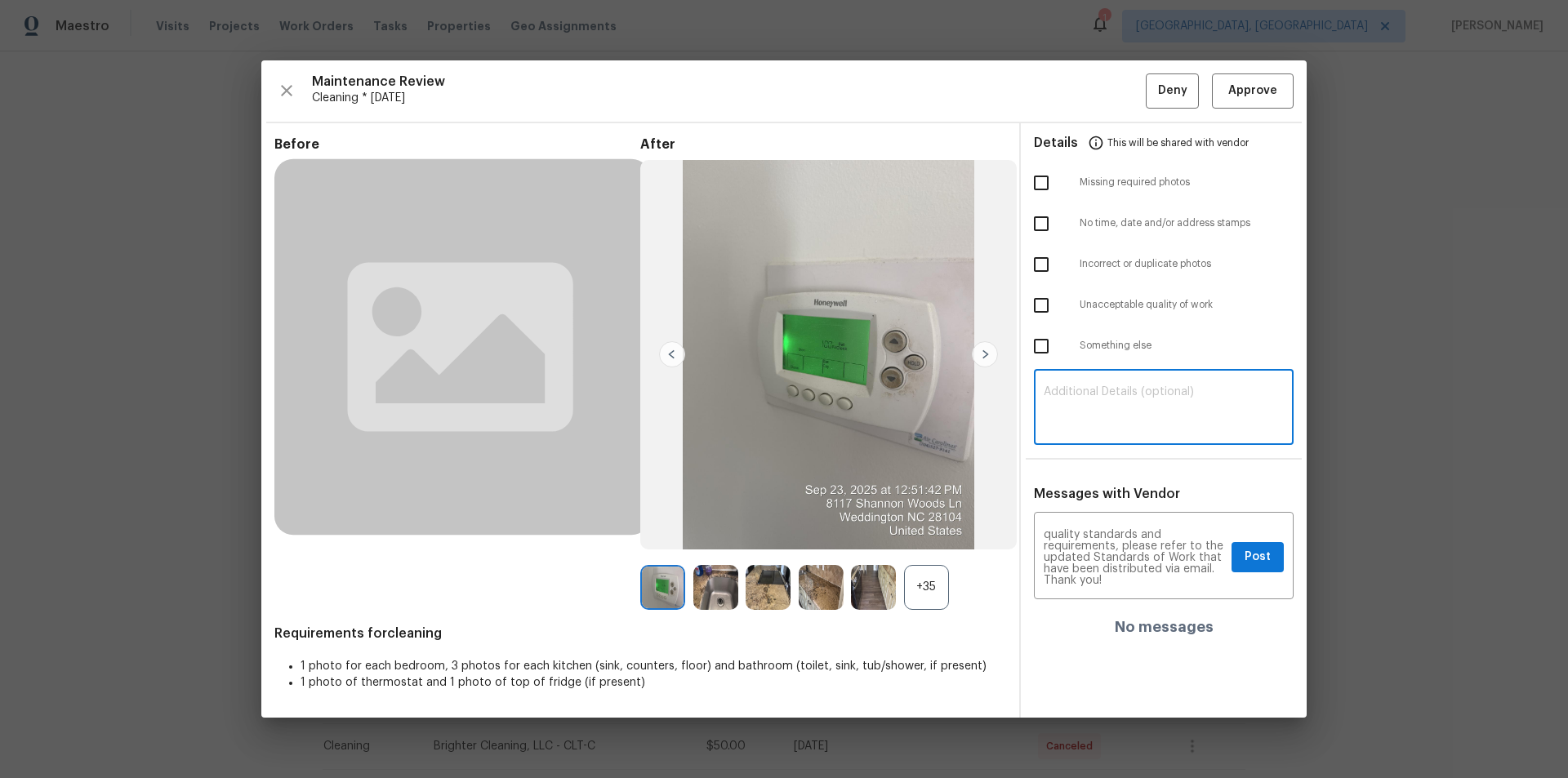
click at [1114, 406] on textarea at bounding box center [1164, 408] width 240 height 45
paste textarea "Maintenance Audit Team: Hello! Unfortunately, this cleaning visit completed on …"
type textarea "Maintenance Audit Team: Hello! Unfortunately, this cleaning visit completed on …"
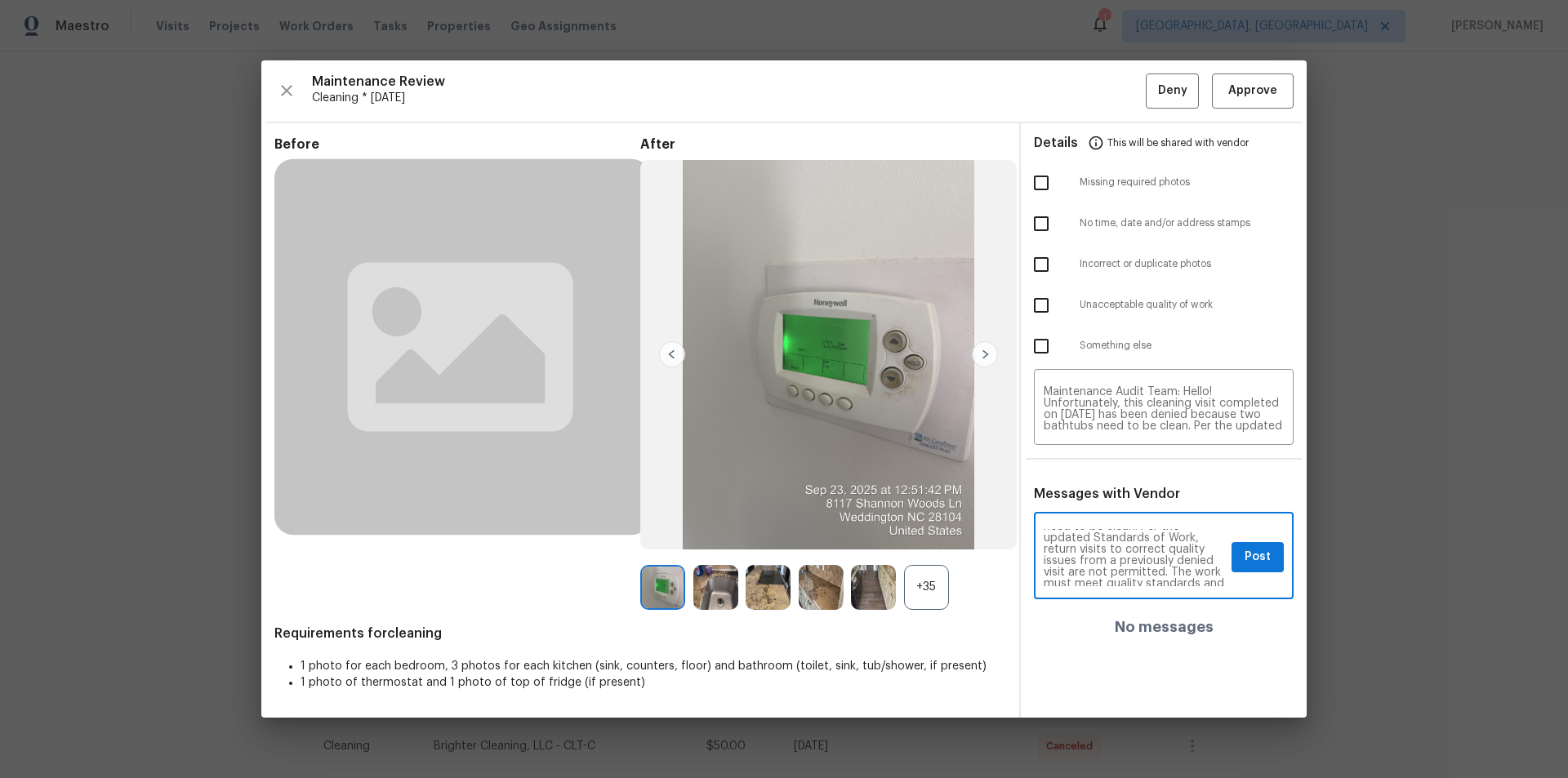
scroll to position [65, 0]
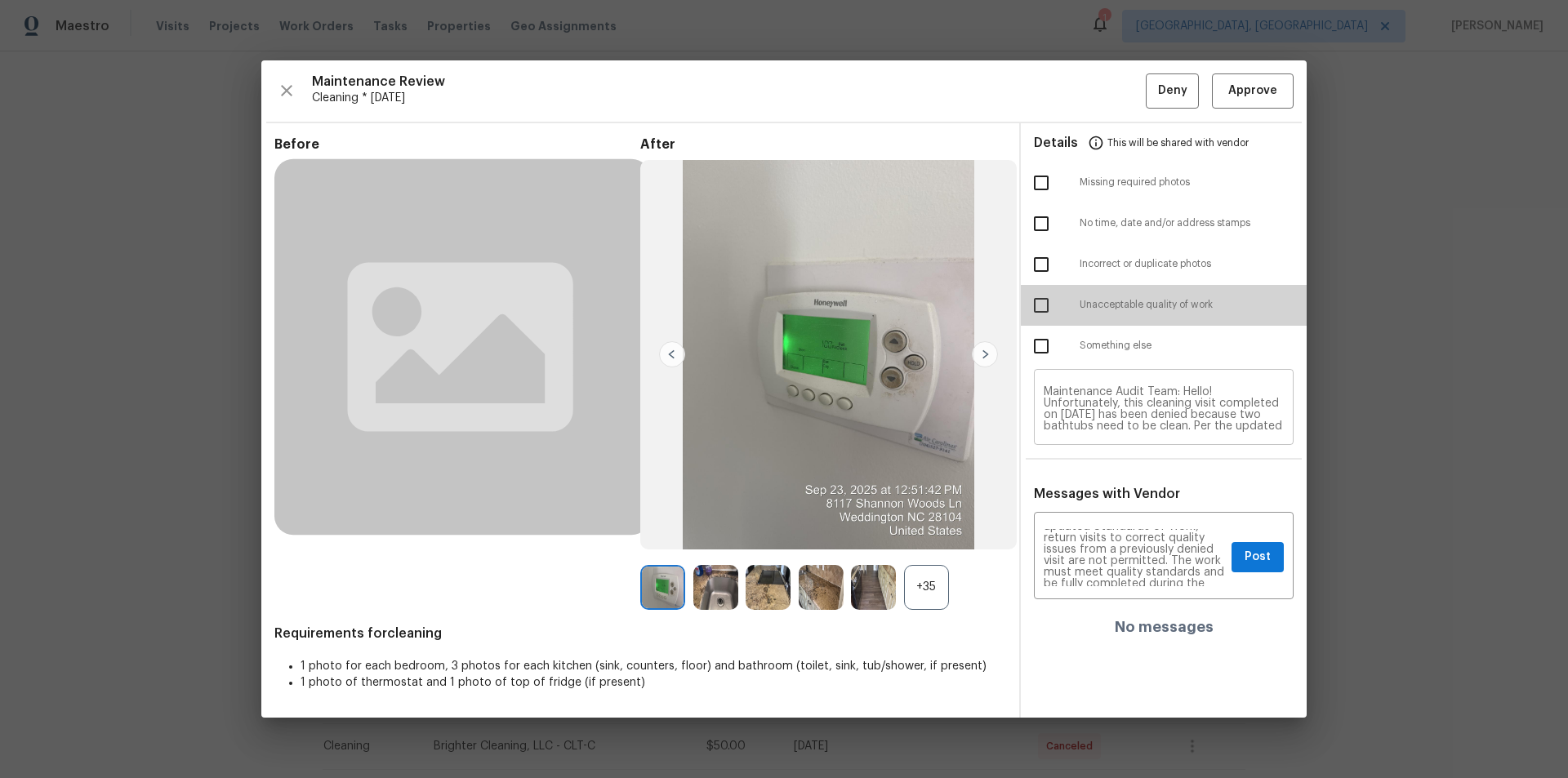
drag, startPoint x: 1033, startPoint y: 303, endPoint x: 1142, endPoint y: 443, distance: 177.4
click at [1036, 303] on input "checkbox" at bounding box center [1041, 306] width 34 height 34
checkbox input "true"
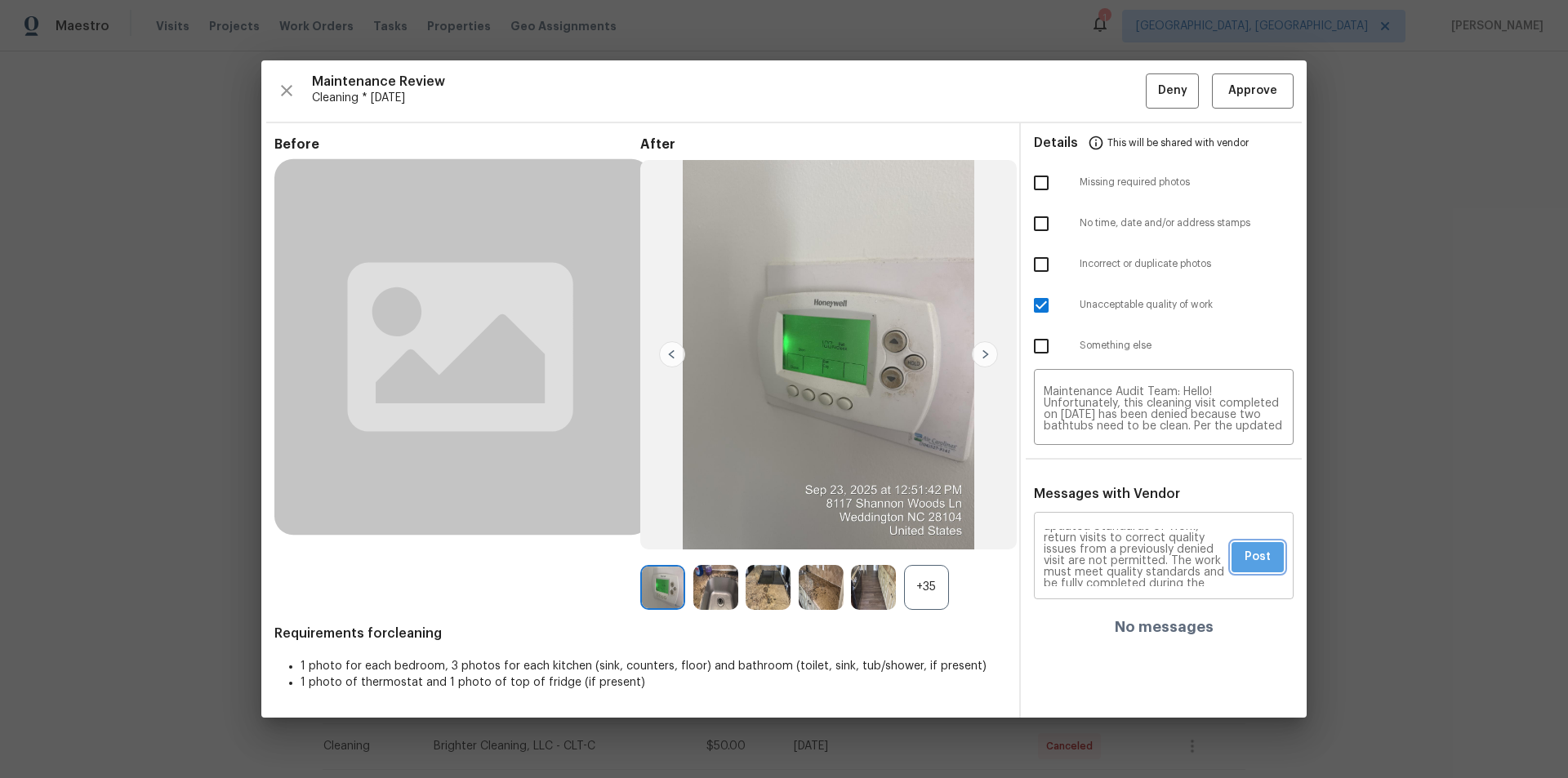
click at [1114, 522] on span "Post" at bounding box center [1257, 557] width 27 height 21
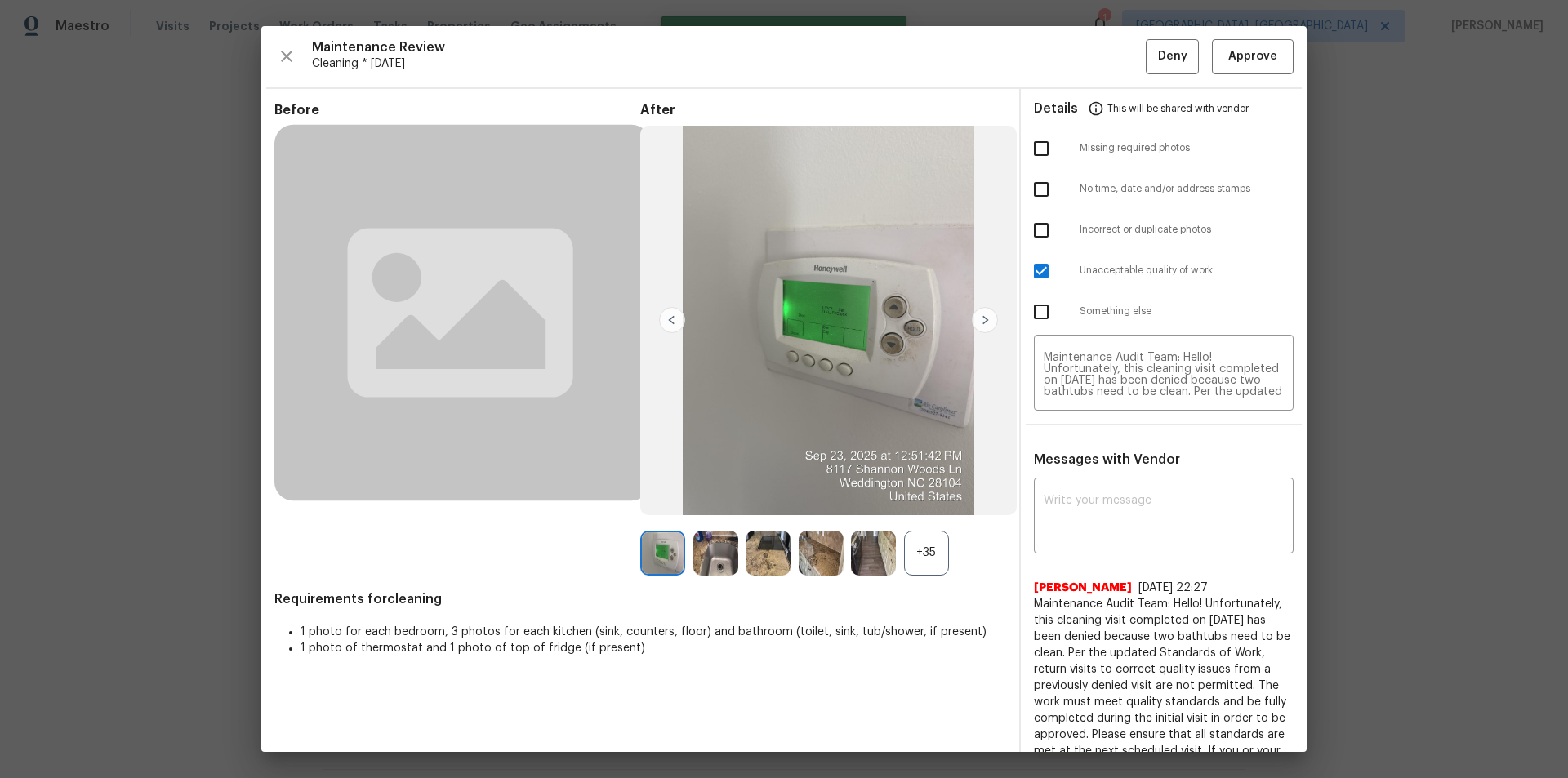
scroll to position [0, 0]
click at [1114, 60] on span "Deny" at bounding box center [1172, 56] width 29 height 21
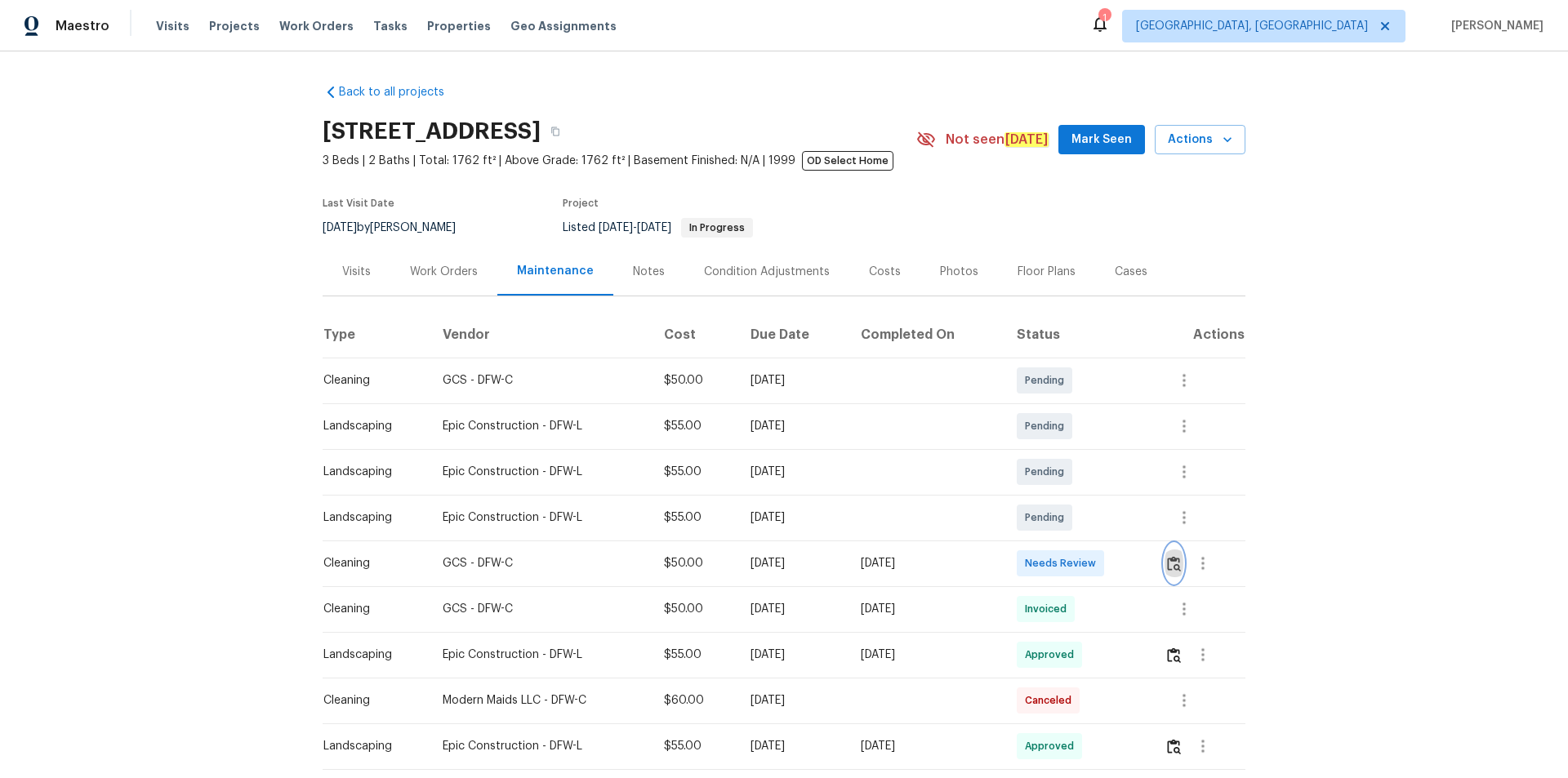
click at [1114, 522] on img "button" at bounding box center [1173, 563] width 14 height 15
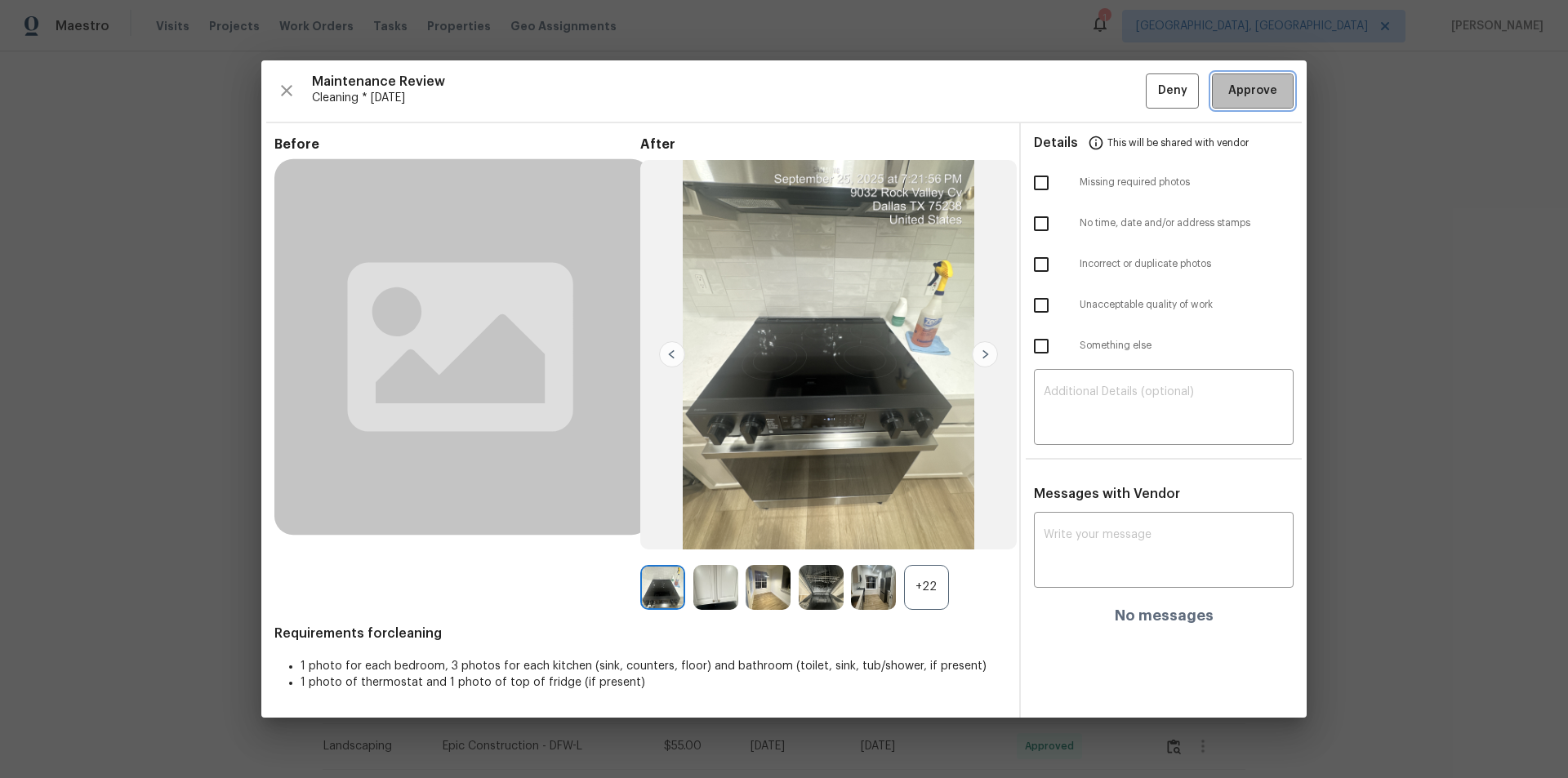
click at [1114, 92] on button "Approve" at bounding box center [1252, 91] width 81 height 35
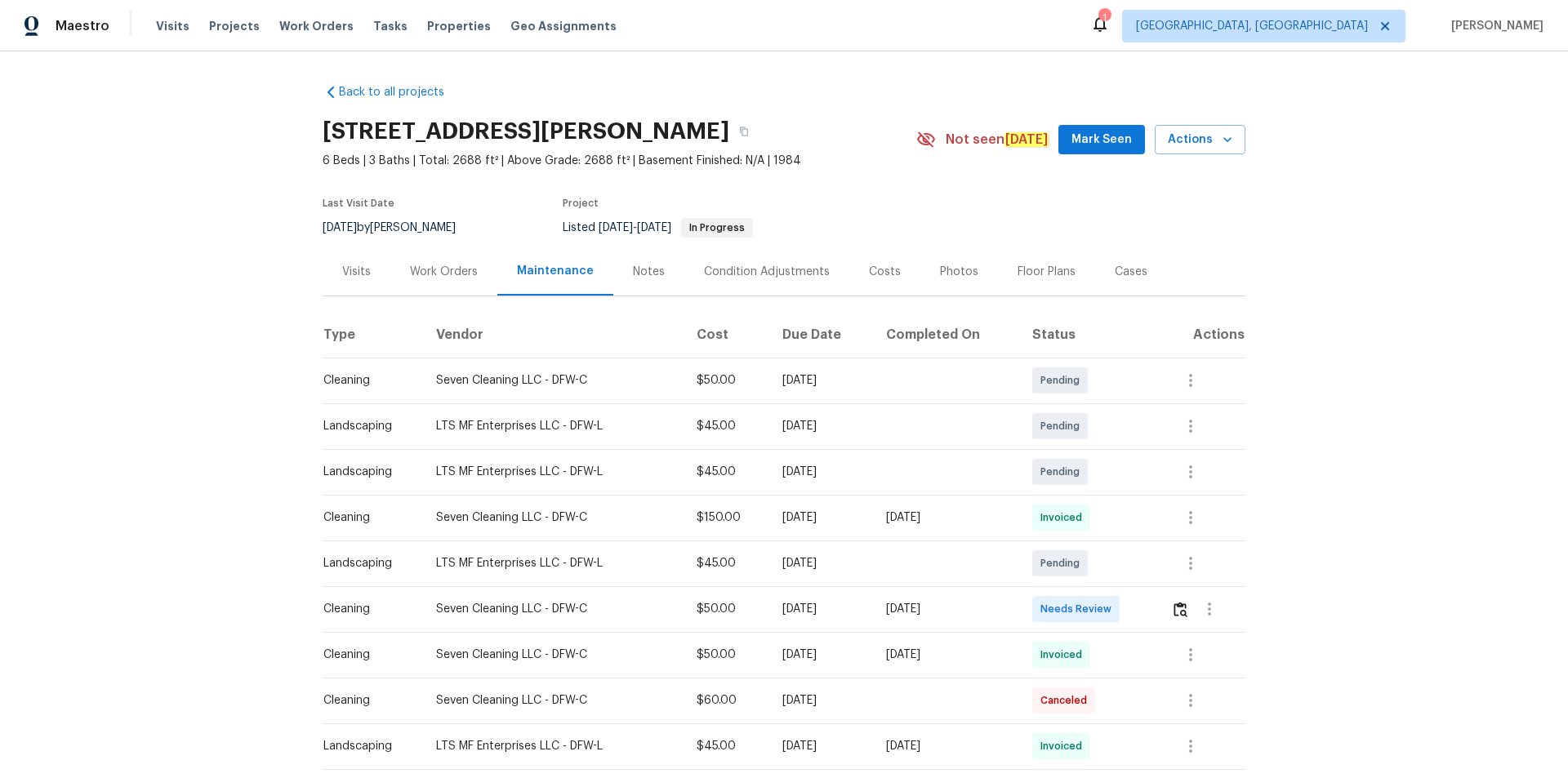
click at [1114, 522] on td at bounding box center [1201, 609] width 87 height 45
click at [1114, 522] on img "button" at bounding box center [1180, 609] width 14 height 15
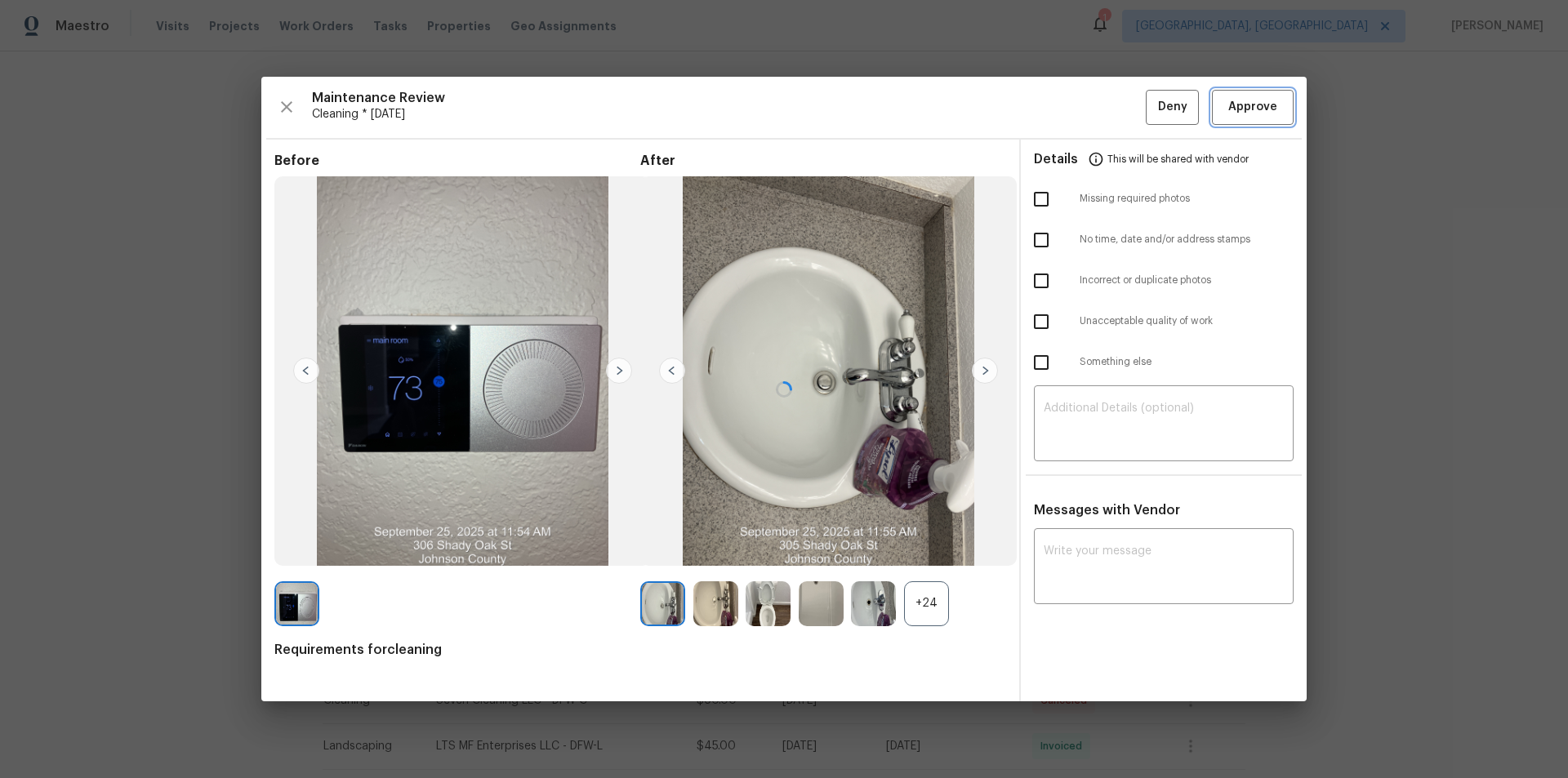
click at [1114, 97] on span "Approve" at bounding box center [1252, 107] width 49 height 21
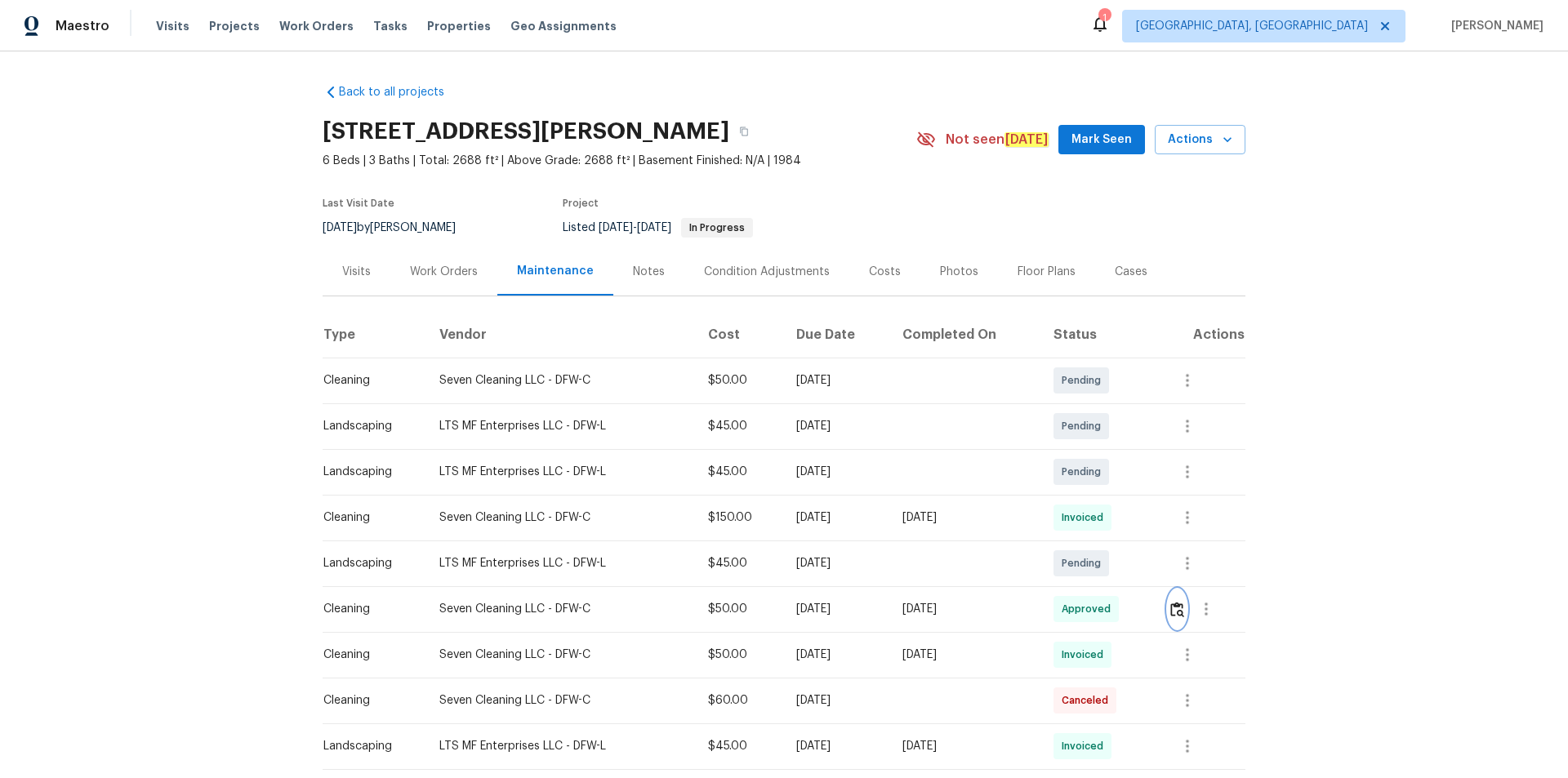
click at [1114, 522] on button "button" at bounding box center [1177, 609] width 19 height 39
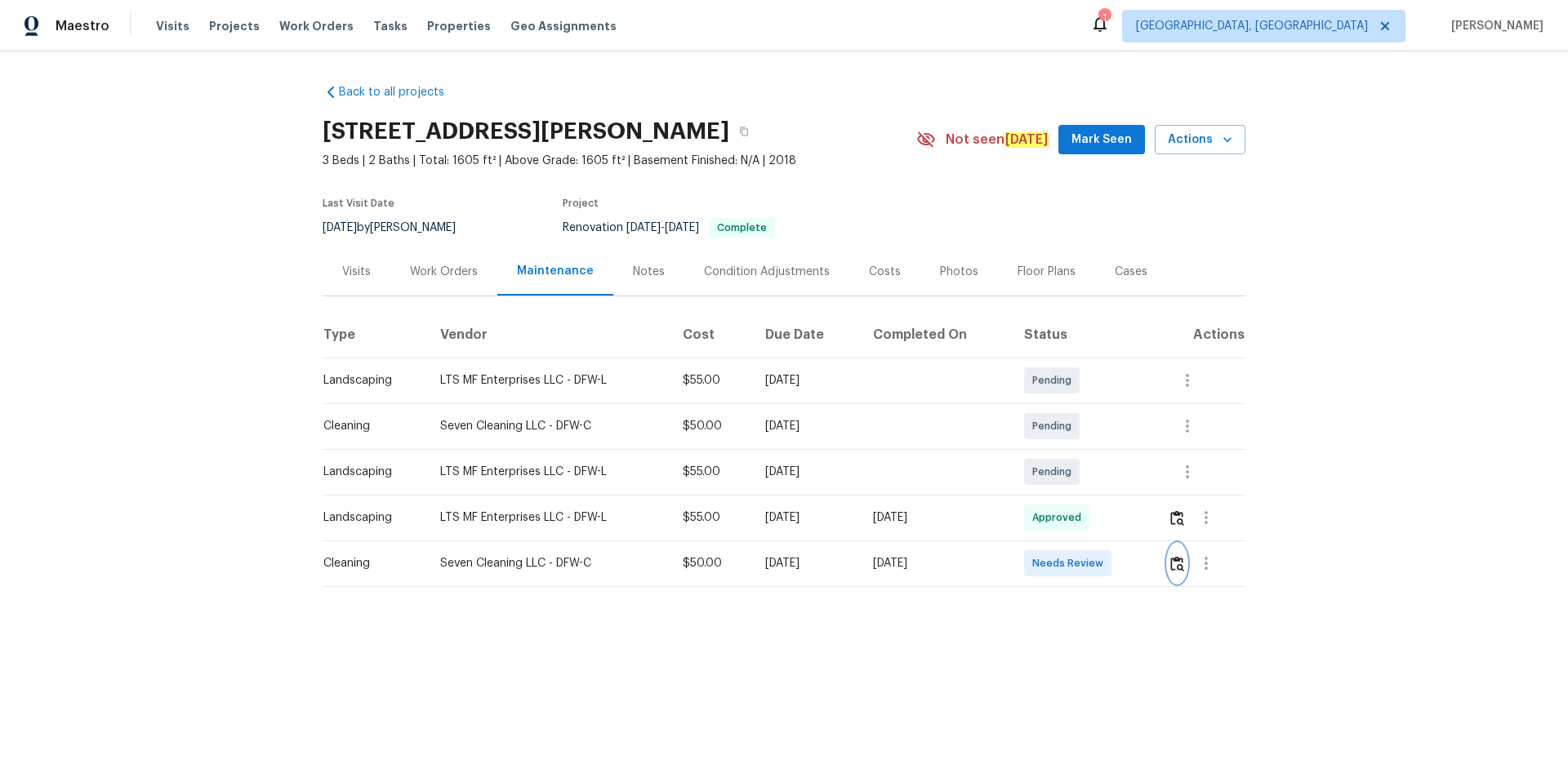
click at [1114, 522] on img "button" at bounding box center [1177, 563] width 14 height 15
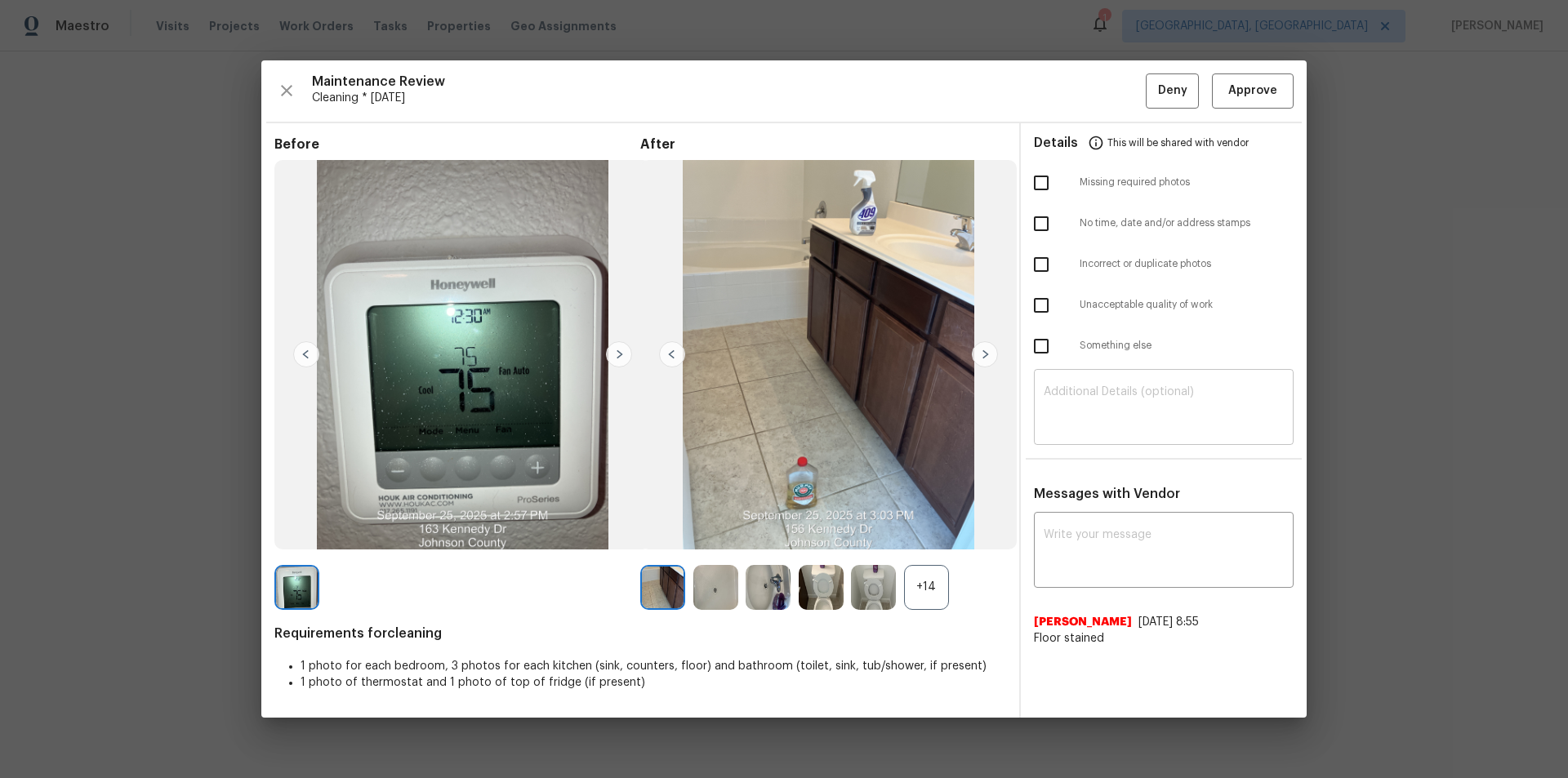
click at [1114, 409] on textarea at bounding box center [1164, 408] width 240 height 45
paste textarea "Maintenance Audit Team: Hello! Unfortunately, this cleaning visit completed on …"
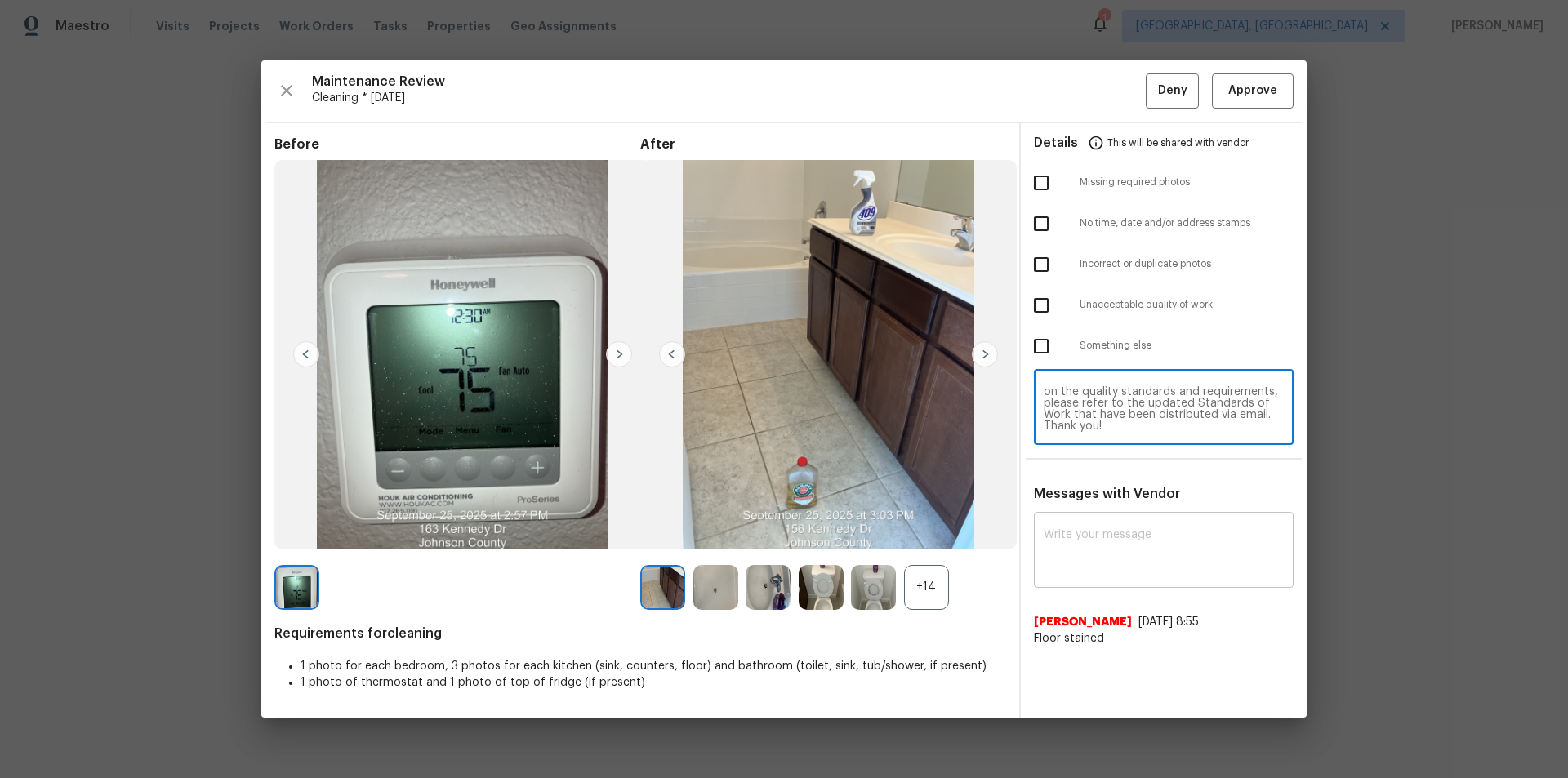
paste textarea "Maintenance Audit Team: Hello! Unfortunately, this cleaning visit completed on …"
type textarea "Maintenance Audit Team: Hello! Unfortunately, this cleaning visit completed on …"
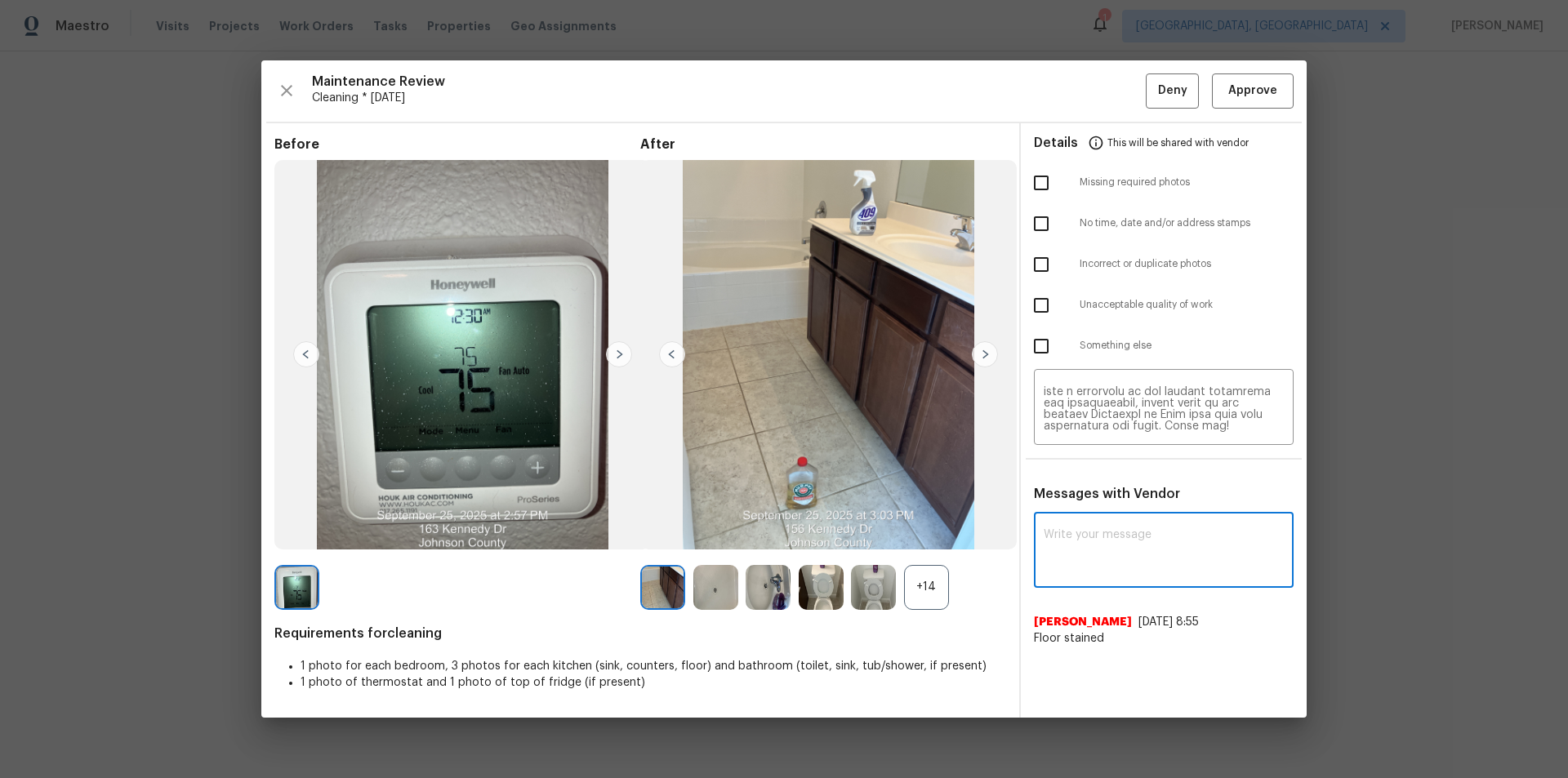
click at [1114, 522] on textarea at bounding box center [1164, 551] width 240 height 45
paste textarea "Maintenance Audit Team: Hello! Unfortunately, this cleaning visit completed on …"
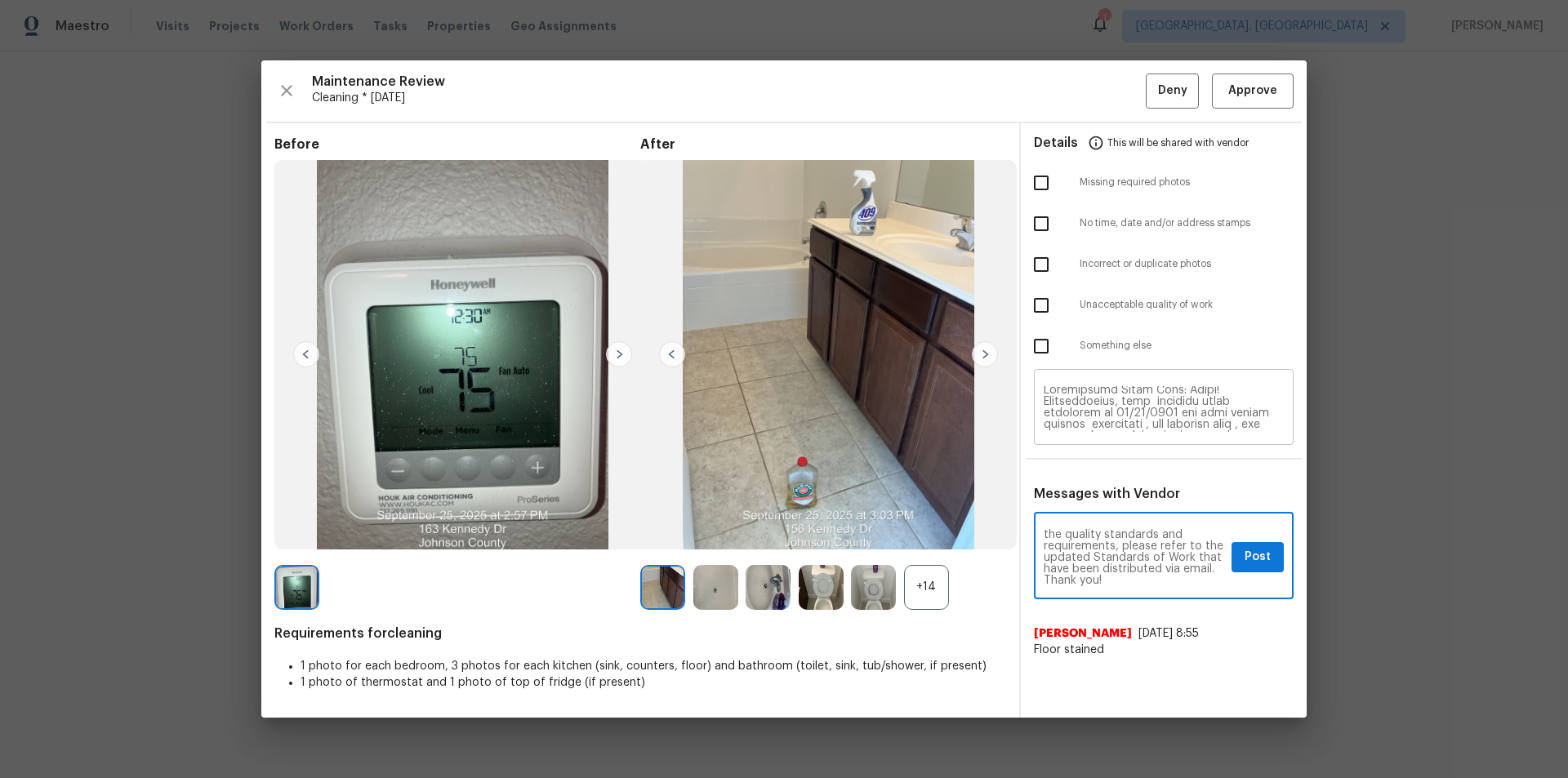
scroll to position [0, 0]
type textarea "Maintenance Audit Team: Hello! Unfortunately, this cleaning visit completed on …"
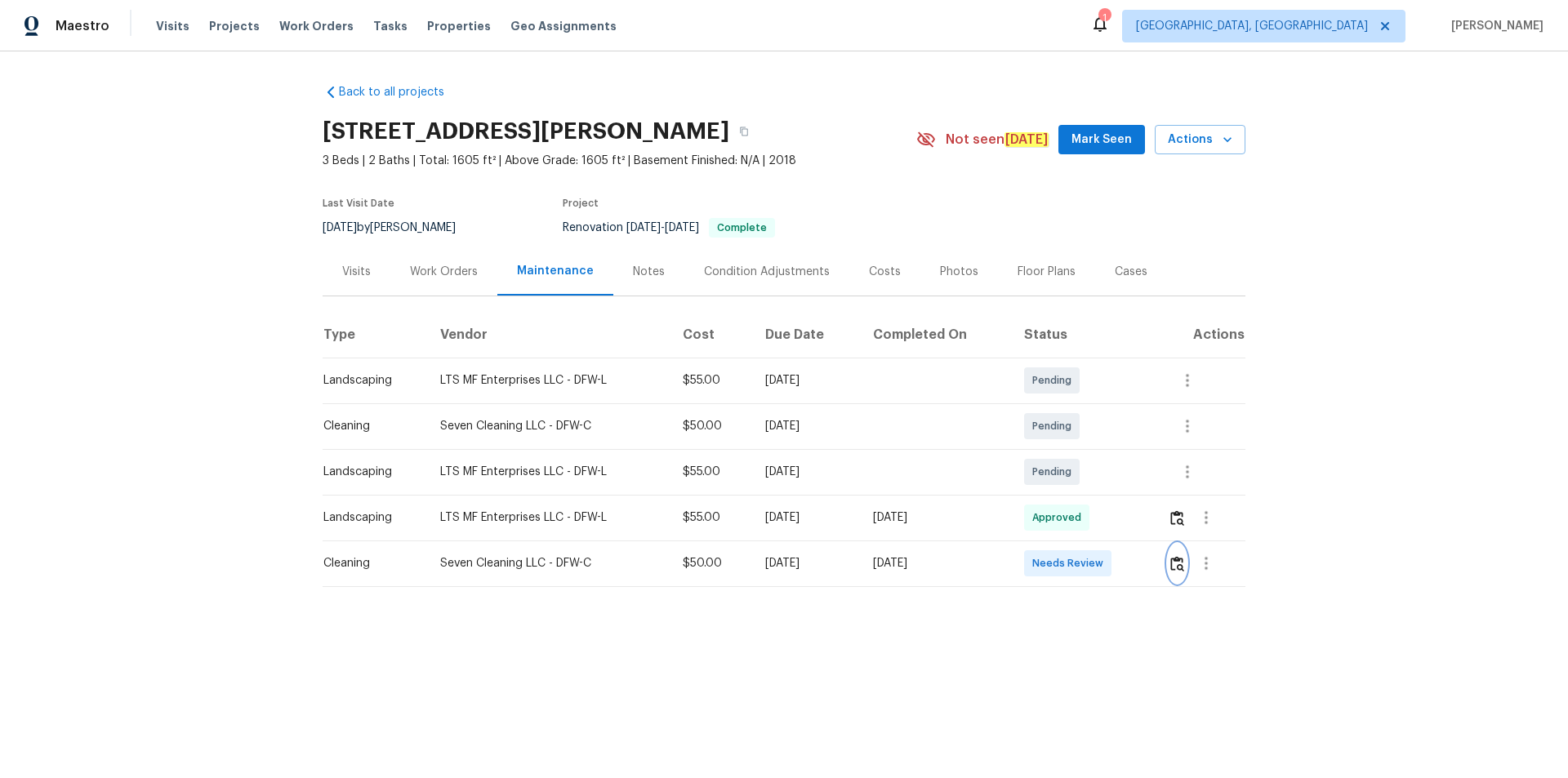
click at [1114, 522] on button "button" at bounding box center [1177, 563] width 19 height 39
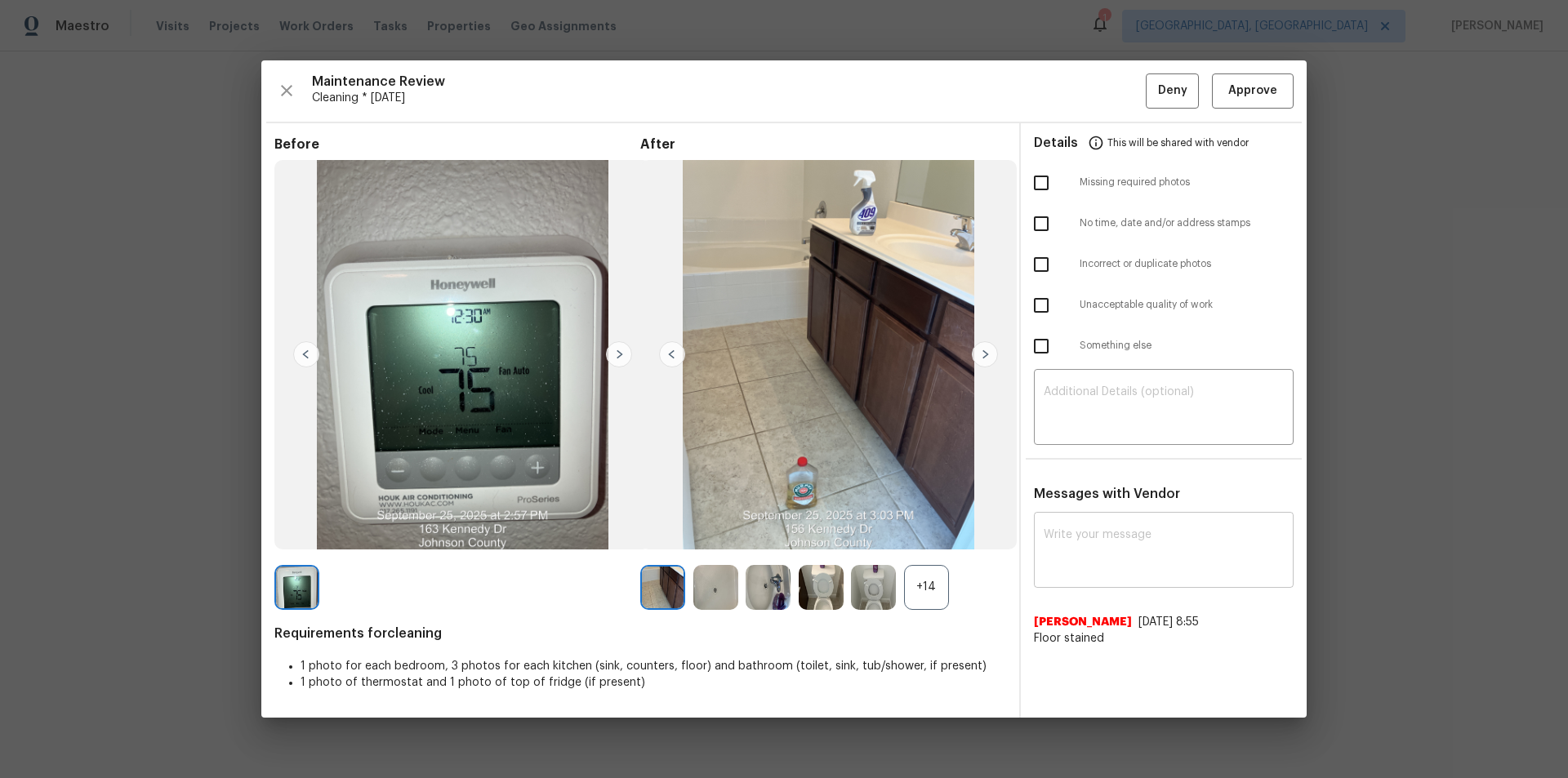
click at [1089, 522] on textarea at bounding box center [1164, 551] width 240 height 45
paste textarea "Maintenance Audit Team: Hello! Unfortunately, this cleaning visit completed on …"
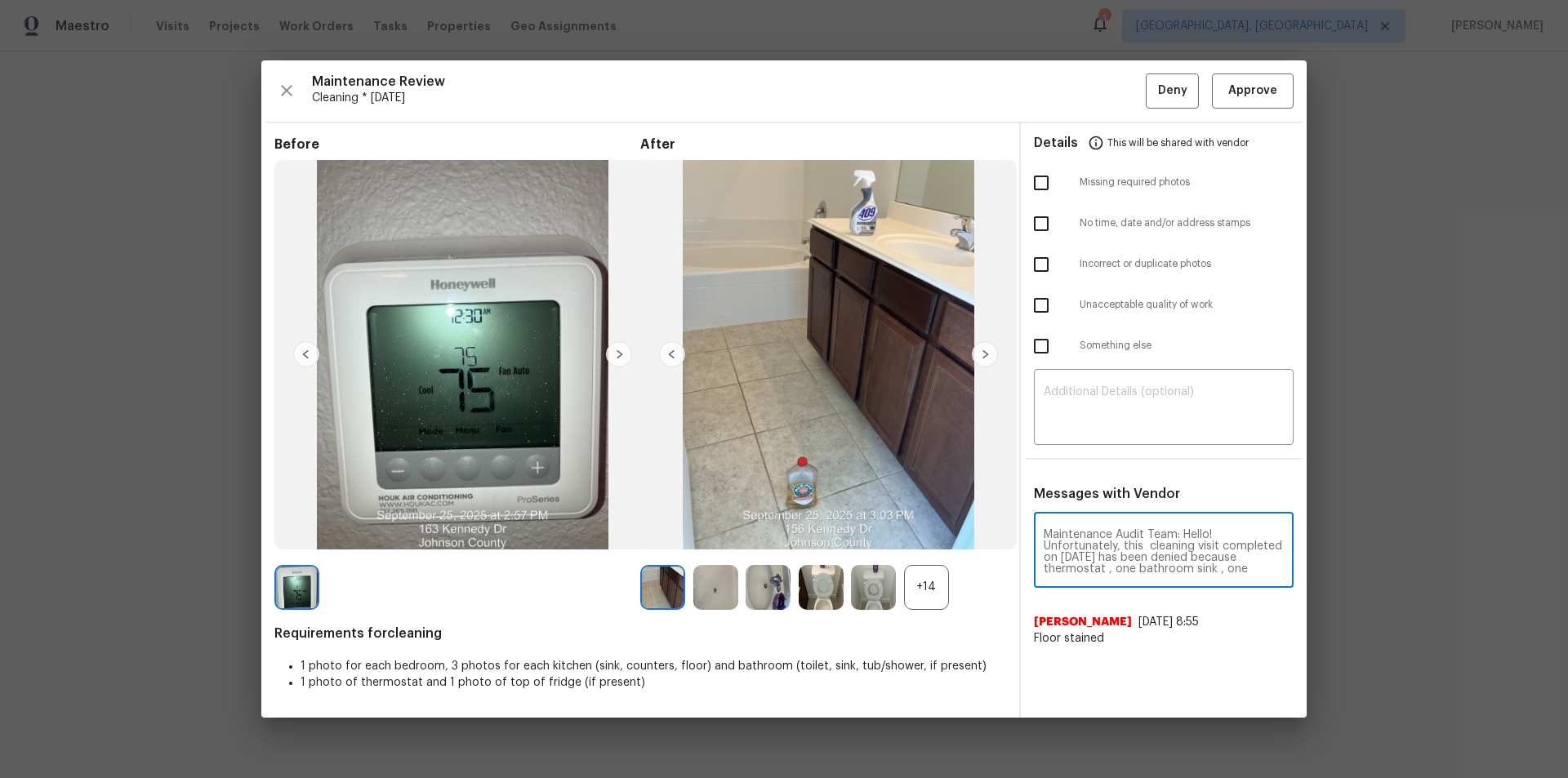
scroll to position [217, 0]
type textarea "Maintenance Audit Team: Hello! Unfortunately, this cleaning visit completed on …"
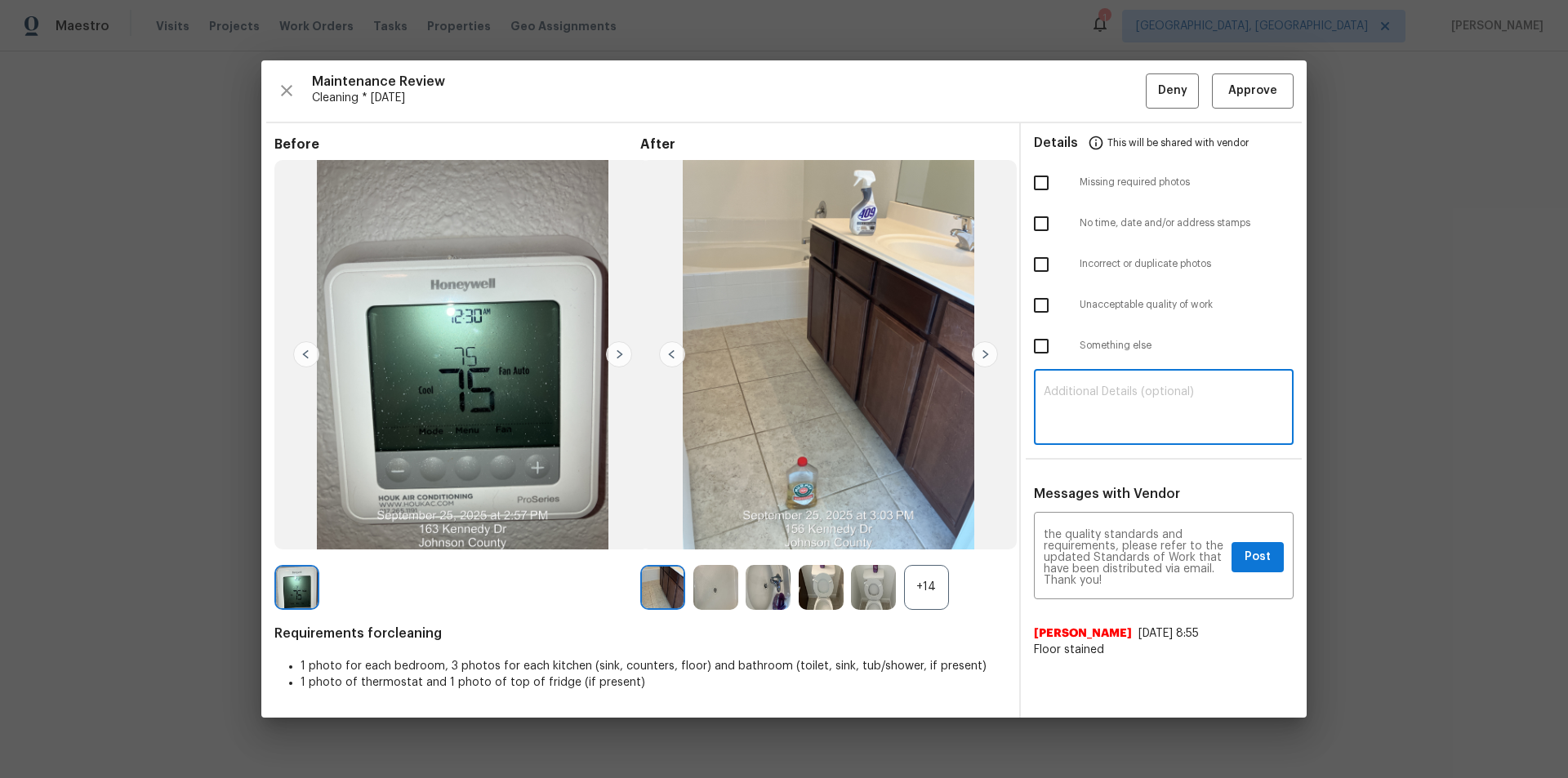
paste textarea "Maintenance Audit Team: Hello! Unfortunately, this cleaning visit completed on …"
click at [1114, 412] on textarea at bounding box center [1164, 408] width 240 height 45
type textarea "Maintenance Audit Team: Hello! Unfortunately, this cleaning visit completed on …"
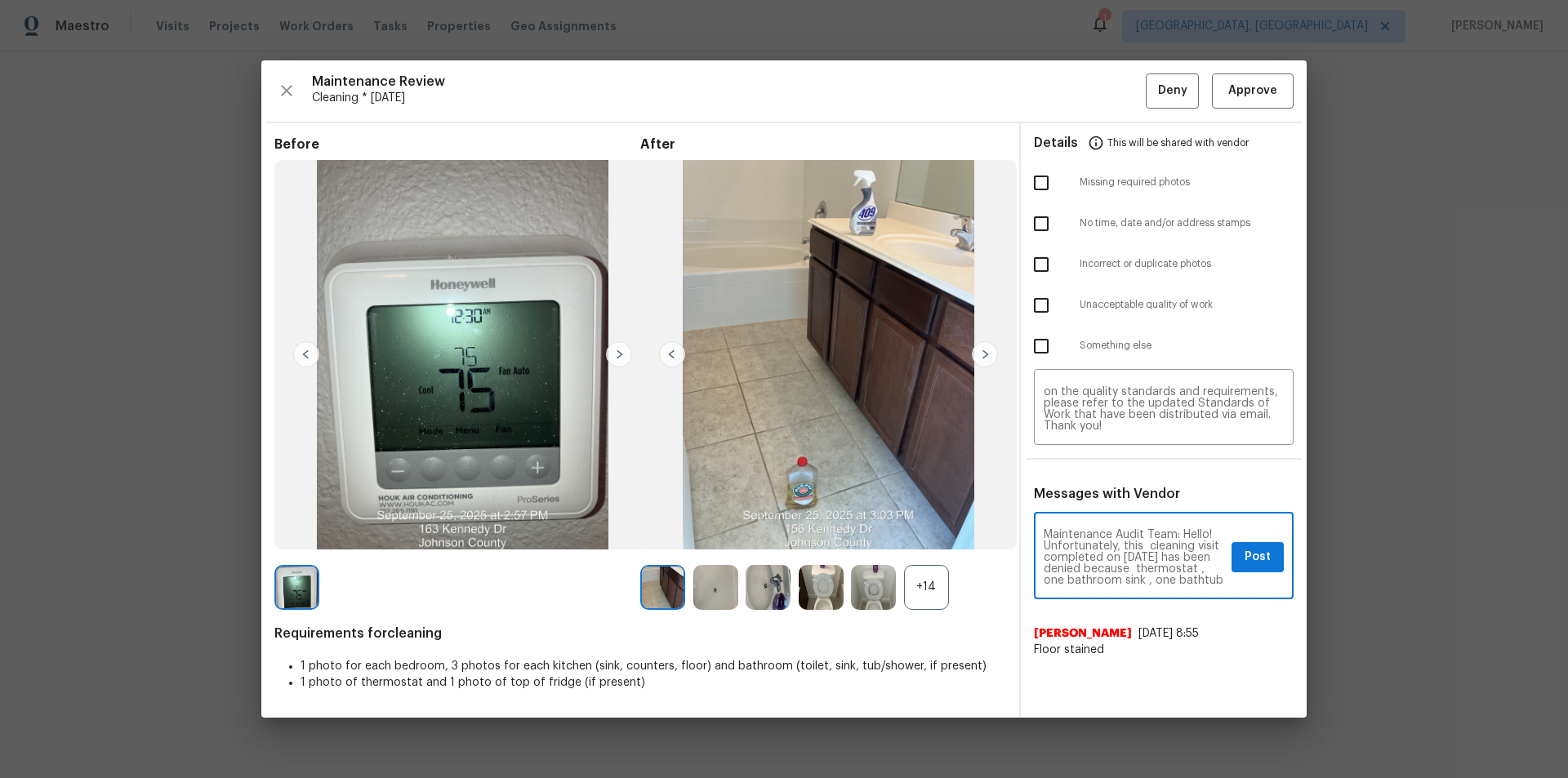
scroll to position [33, 0]
click at [1114, 522] on textarea "Maintenance Audit Team: Hello! Unfortunately, this cleaning visit completed on …" at bounding box center [1135, 557] width 182 height 57
type textarea "Maintenance Audit Team: Hello! Unfortunately, this cleaning visit completed on …"
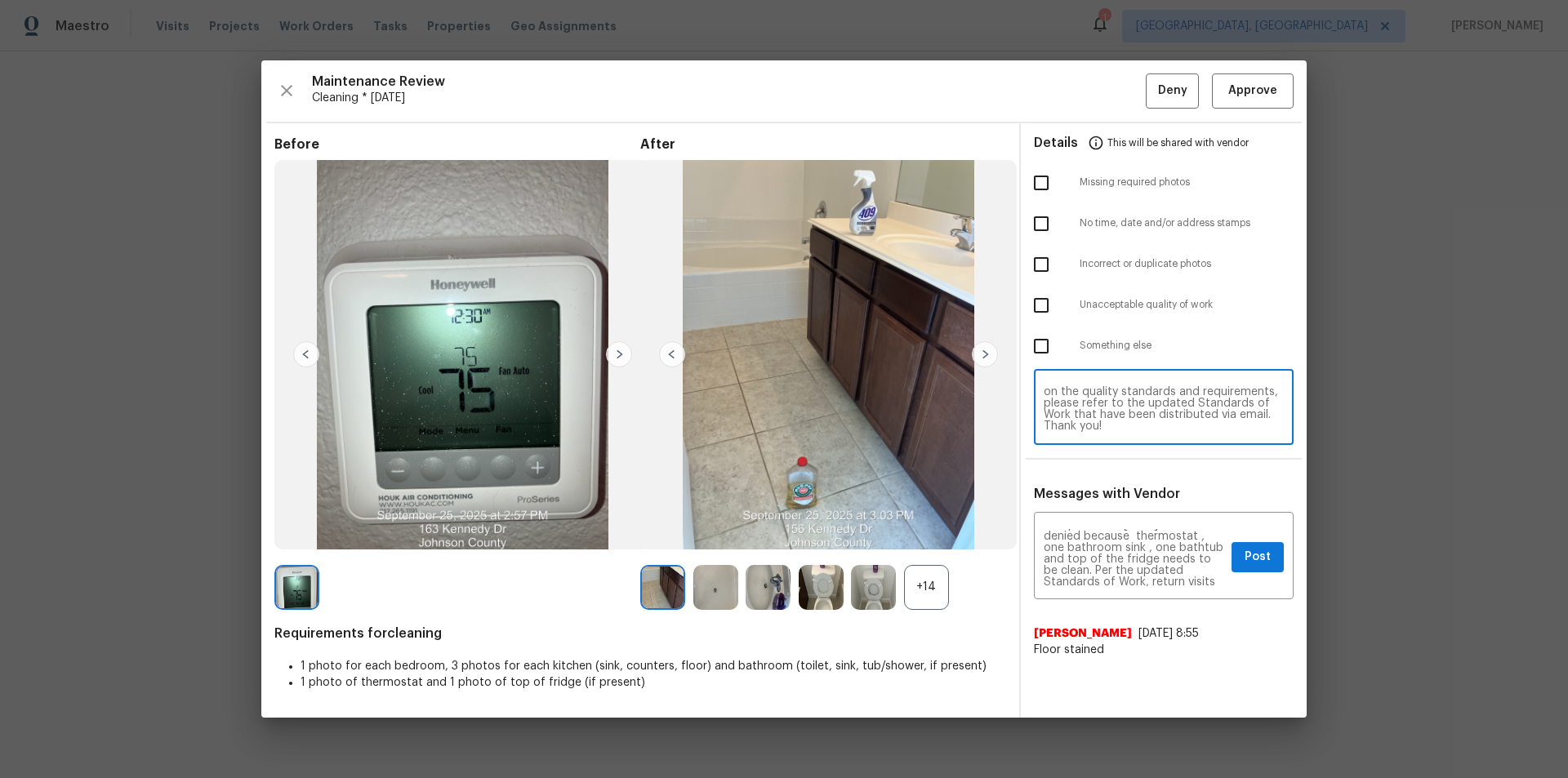
click at [1114, 414] on textarea "Maintenance Audit Team: Hello! Unfortunately, this cleaning visit completed on …" at bounding box center [1164, 408] width 240 height 45
paste textarea "ri"
type textarea "Maintenance Audit Team: Hello! Unfortunately, this cleaning visit completed on …"
drag, startPoint x: 1048, startPoint y: 303, endPoint x: 1080, endPoint y: 330, distance: 41.9
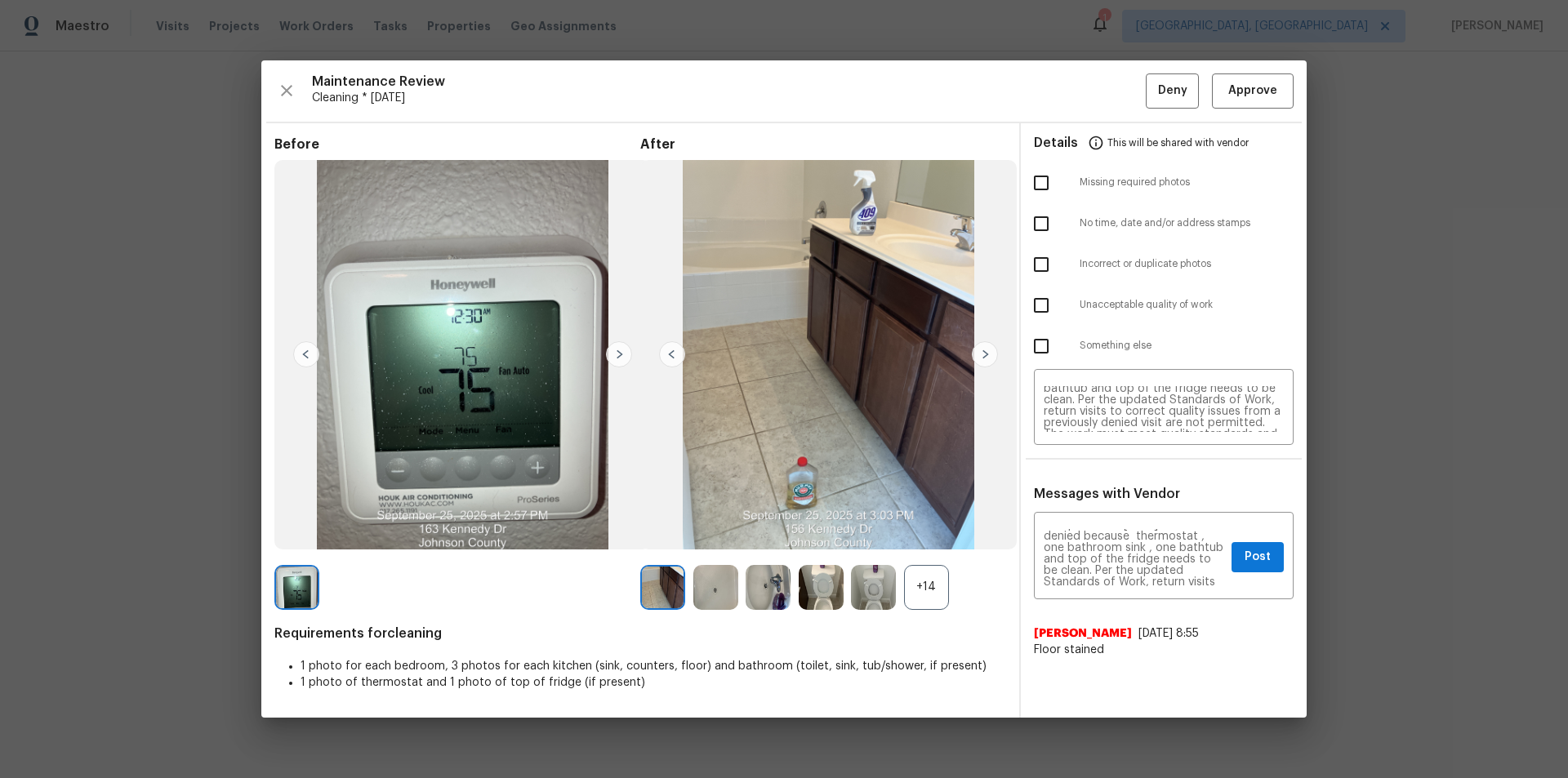
click at [1049, 304] on input "checkbox" at bounding box center [1041, 306] width 34 height 34
checkbox input "true"
drag, startPoint x: 1255, startPoint y: 567, endPoint x: 1266, endPoint y: 575, distance: 13.6
click at [1114, 522] on button "Post" at bounding box center [1257, 556] width 52 height 30
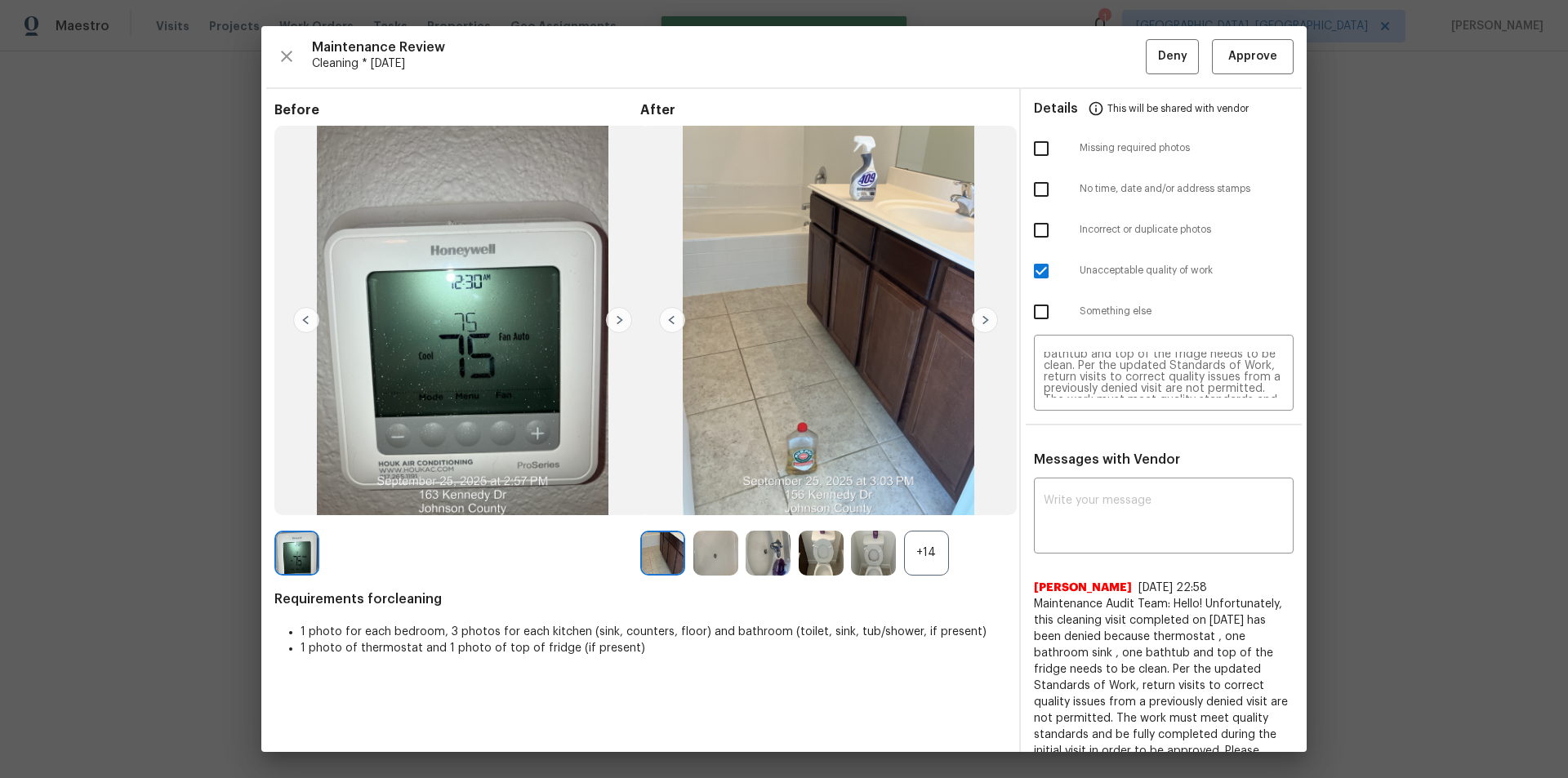
scroll to position [0, 0]
click at [1114, 70] on button "Deny" at bounding box center [1172, 56] width 53 height 35
